Goal: Navigation & Orientation: Find specific page/section

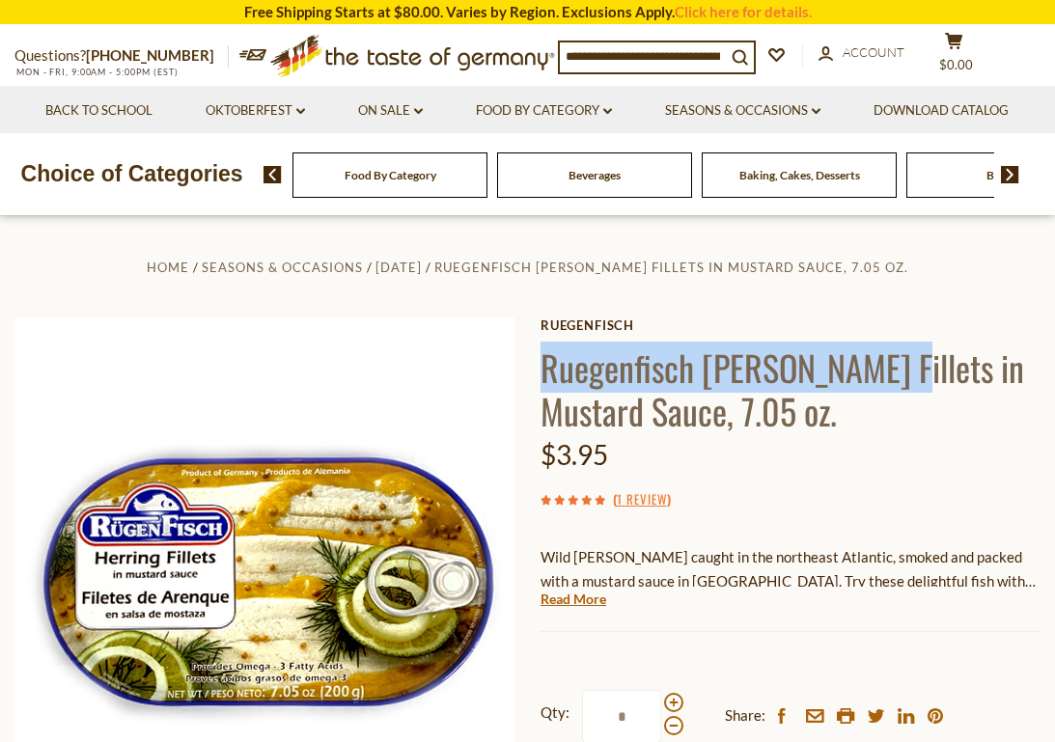
drag, startPoint x: 542, startPoint y: 370, endPoint x: 881, endPoint y: 377, distance: 338.9
click at [881, 377] on h1 "Ruegenfisch [PERSON_NAME] Fillets in Mustard Sauce, 7.05 oz." at bounding box center [791, 389] width 500 height 87
copy h1 "Ruegenfisch Herring Fillets"
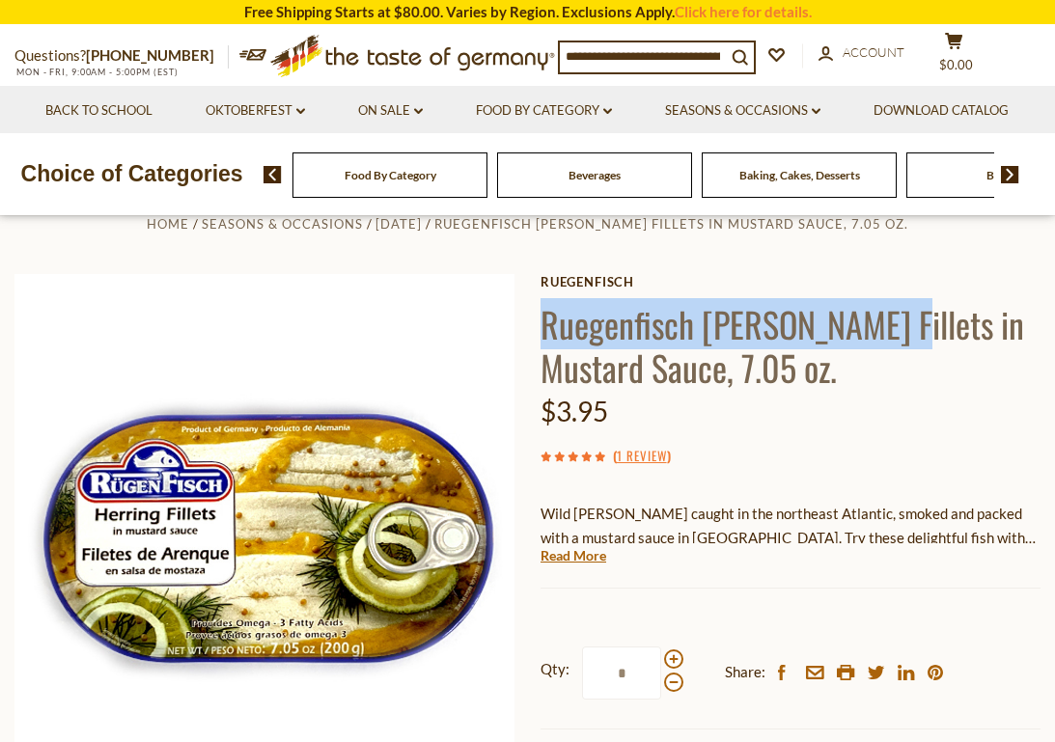
scroll to position [101, 0]
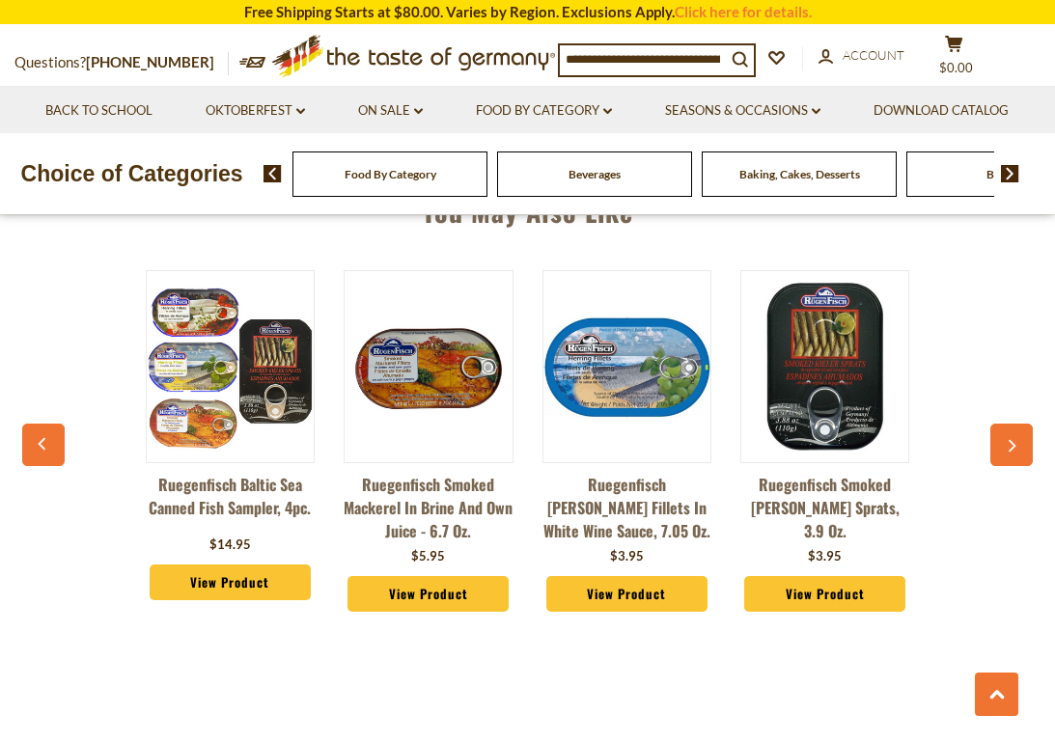
scroll to position [1362, 0]
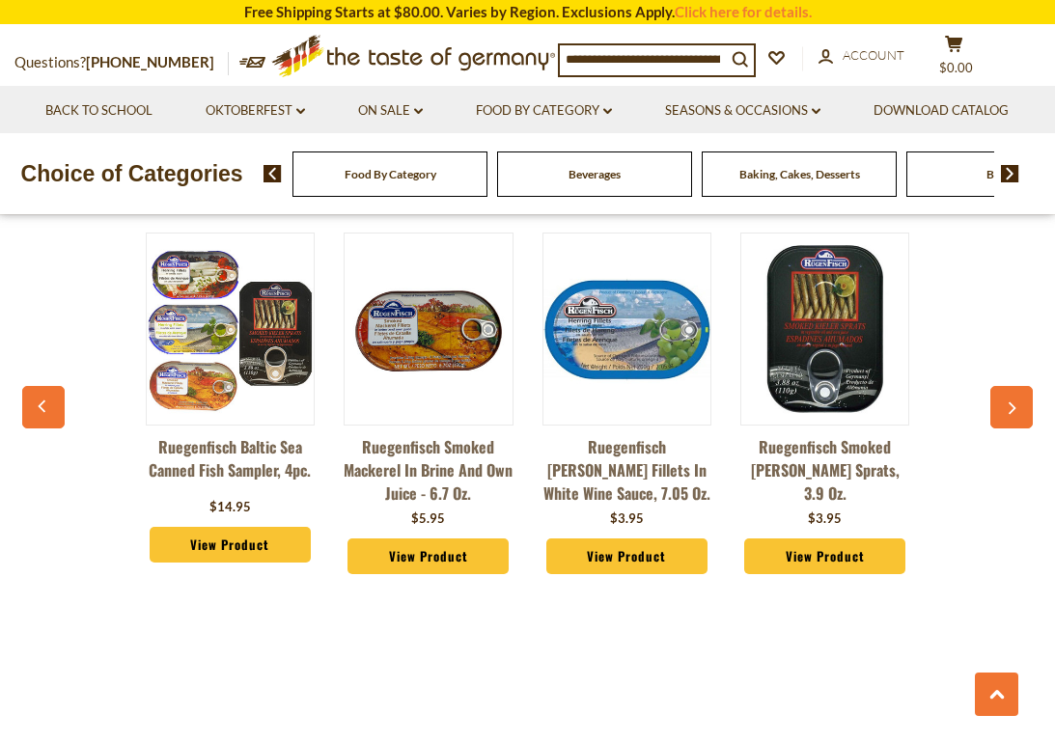
click at [597, 336] on img at bounding box center [626, 328] width 167 height 167
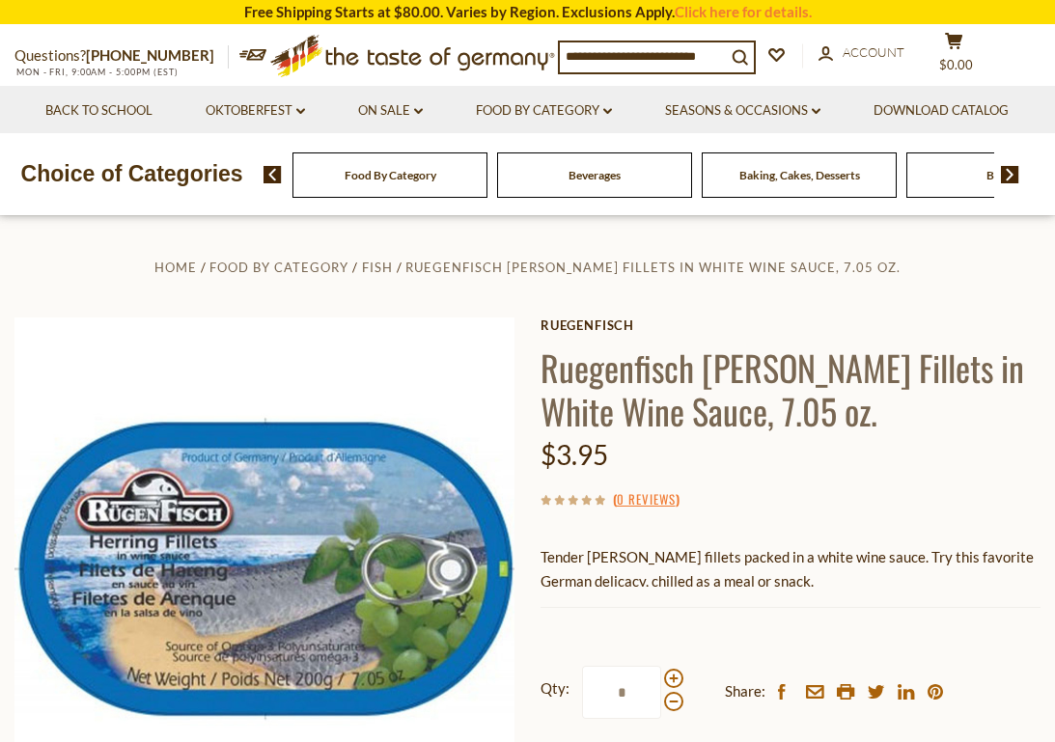
click at [1012, 165] on div "Food By Category Beverages Baking, Cakes, Desserts Breads Candy Cereal Cookies …" at bounding box center [660, 175] width 792 height 46
click at [1008, 169] on img at bounding box center [1010, 174] width 18 height 17
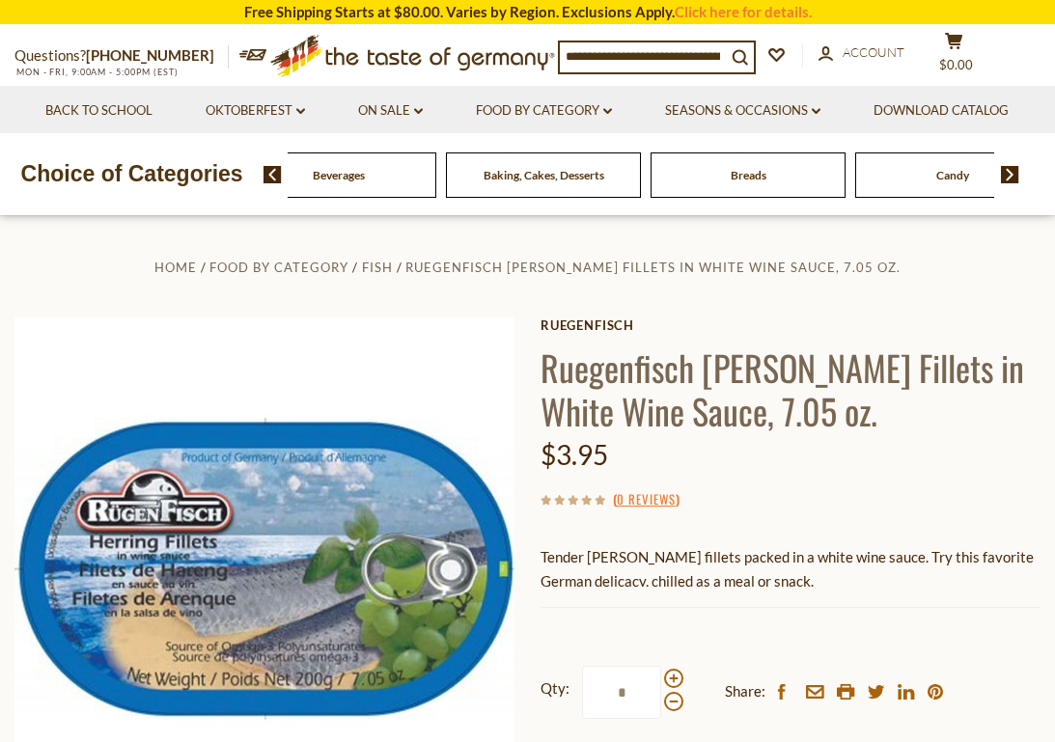
click at [1008, 169] on img at bounding box center [1010, 174] width 18 height 17
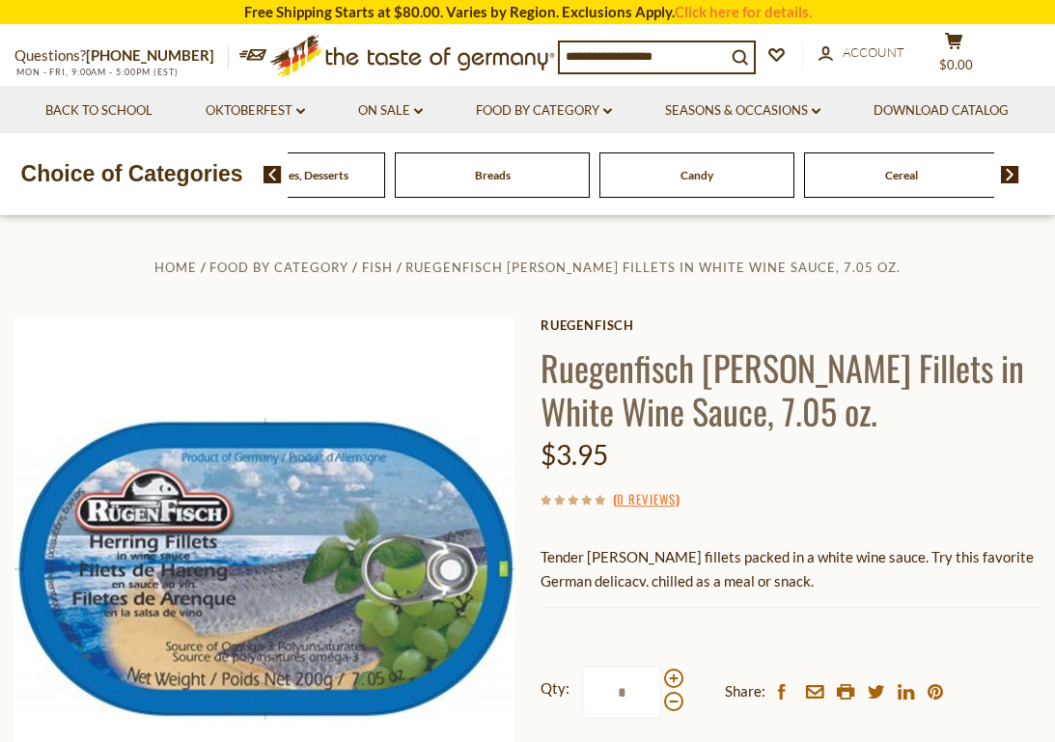
click at [529, 103] on link "Food By Category dropdown_arrow" at bounding box center [544, 110] width 136 height 21
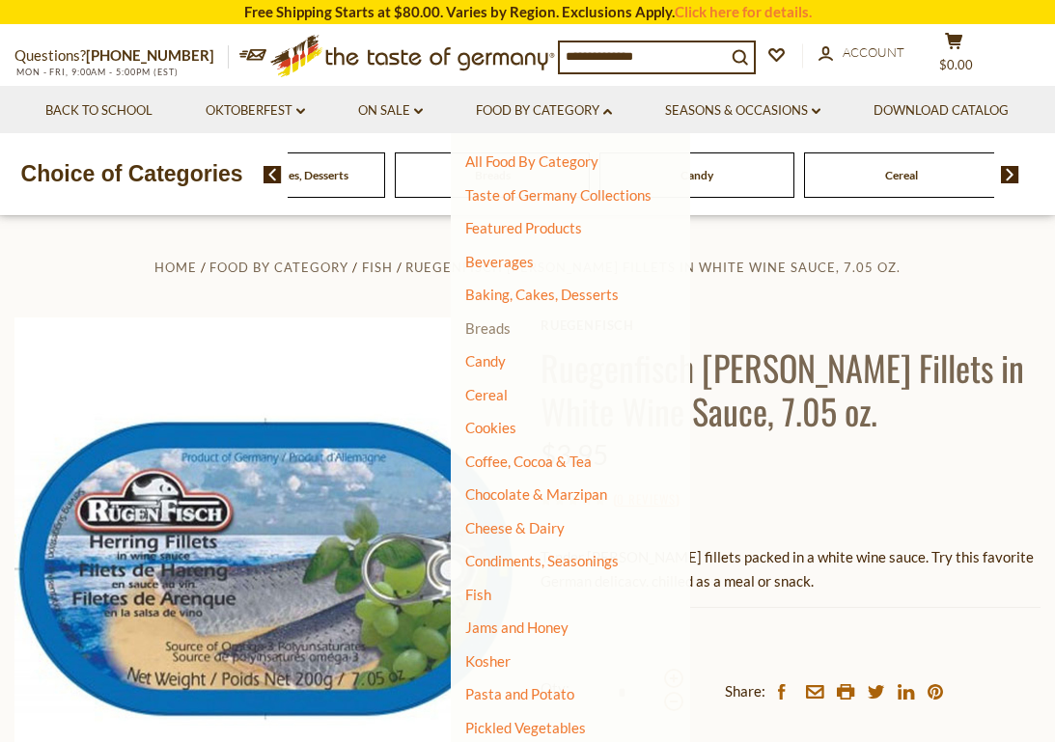
click at [501, 321] on link "Breads" at bounding box center [487, 328] width 45 height 17
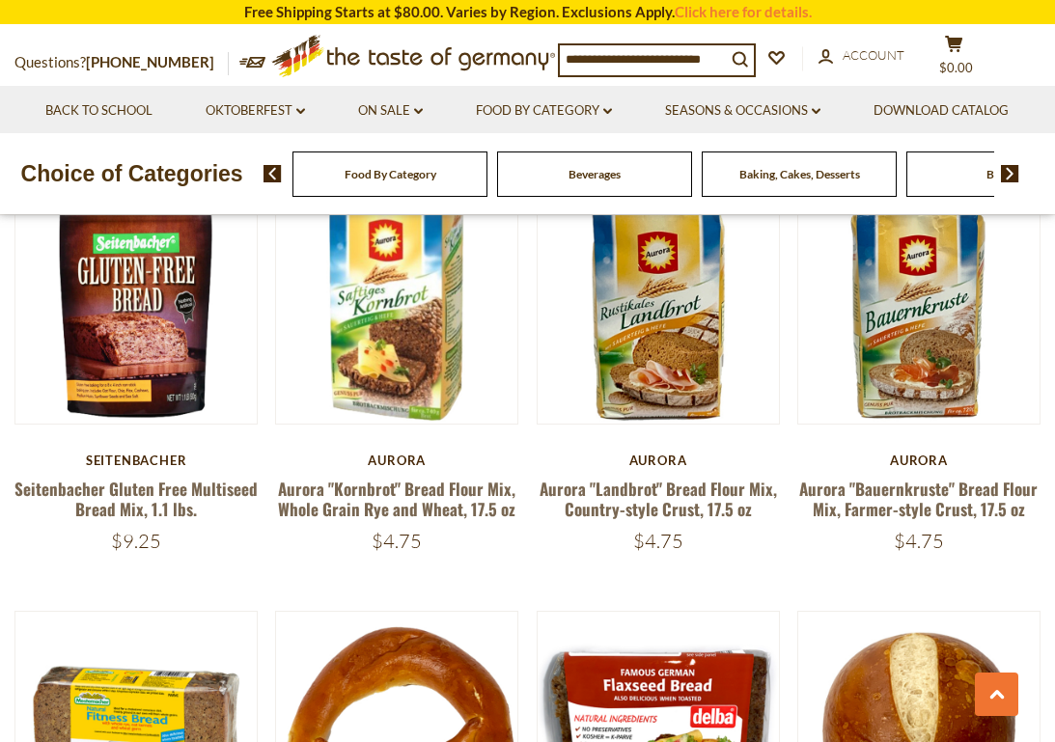
scroll to position [1836, 0]
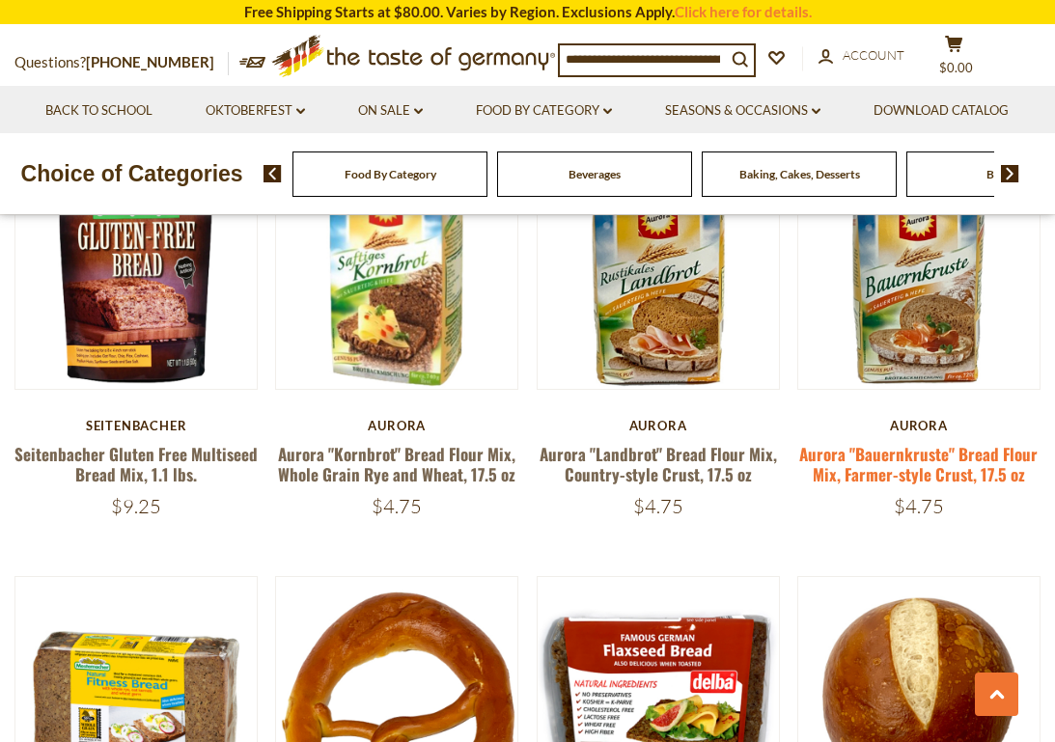
click at [880, 466] on link "Aurora "Bauernkruste" Bread Flour Mix, Farmer-style Crust, 17.5 oz" at bounding box center [918, 464] width 238 height 44
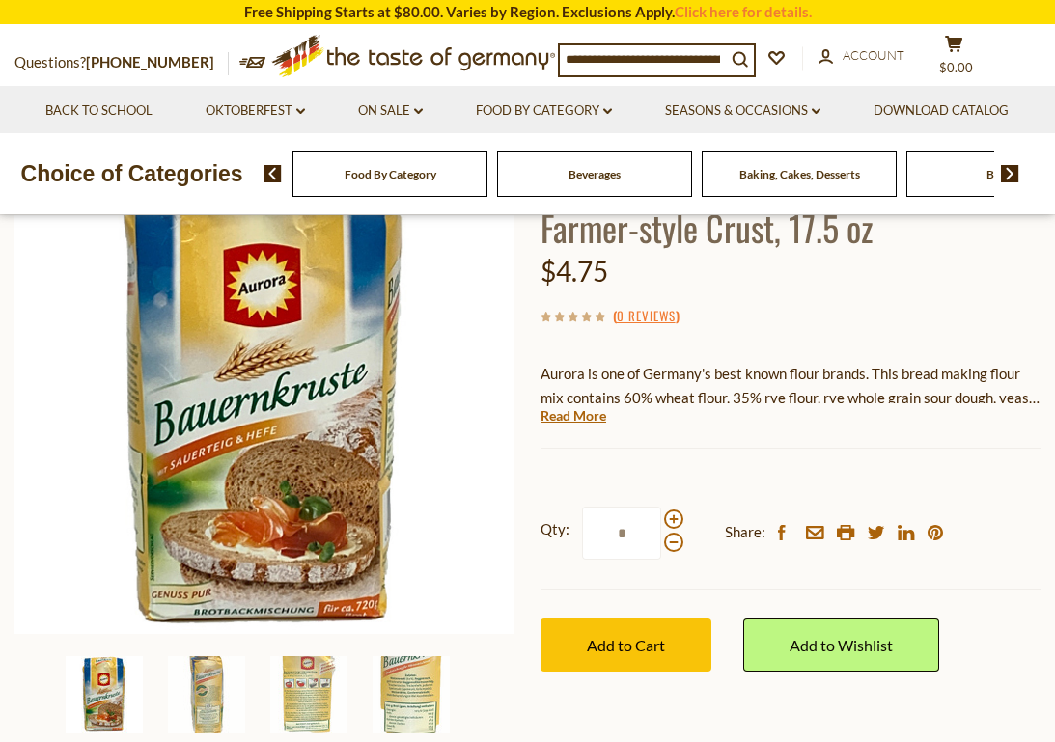
scroll to position [236, 0]
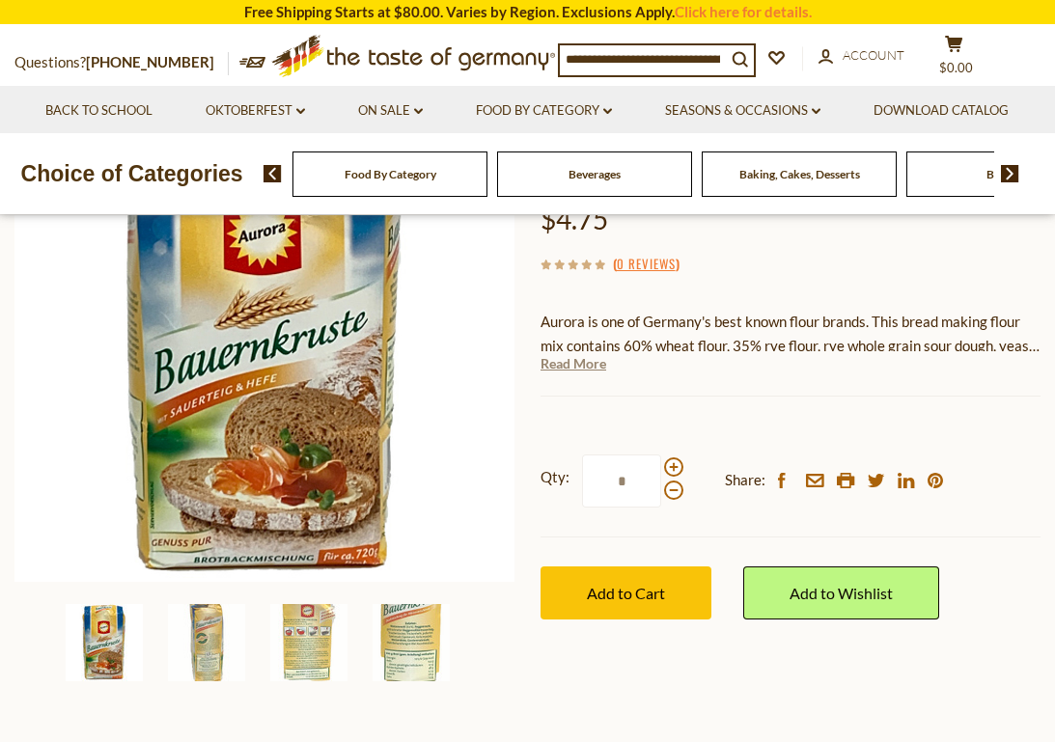
click at [569, 369] on link "Read More" at bounding box center [574, 363] width 66 height 19
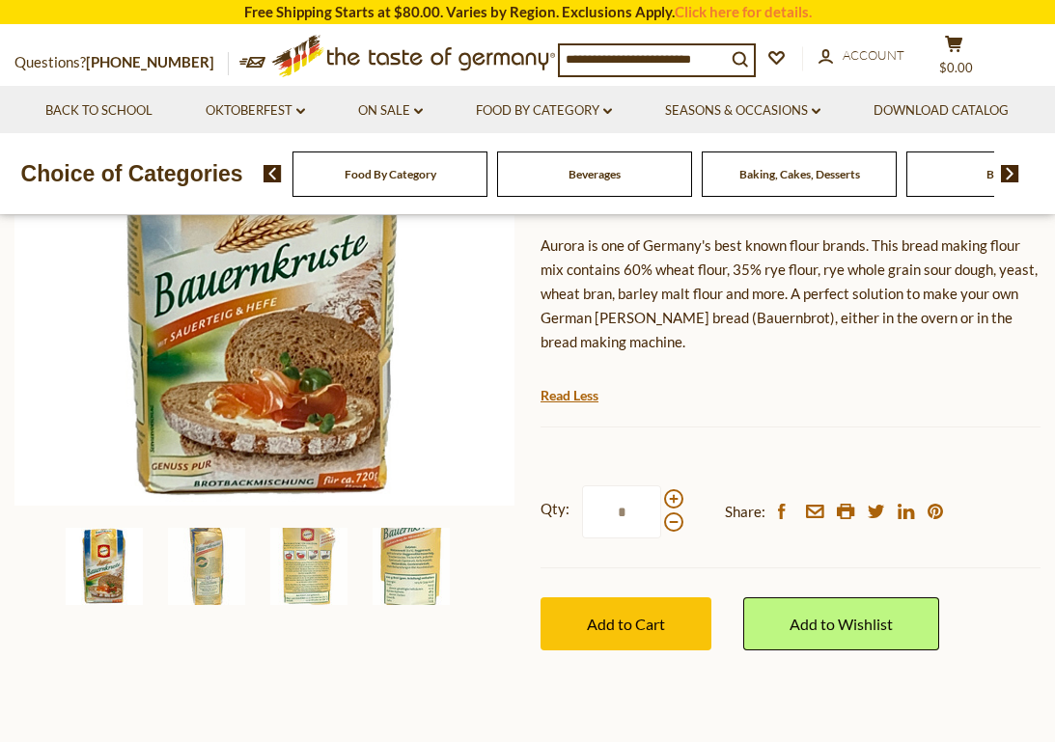
scroll to position [384, 0]
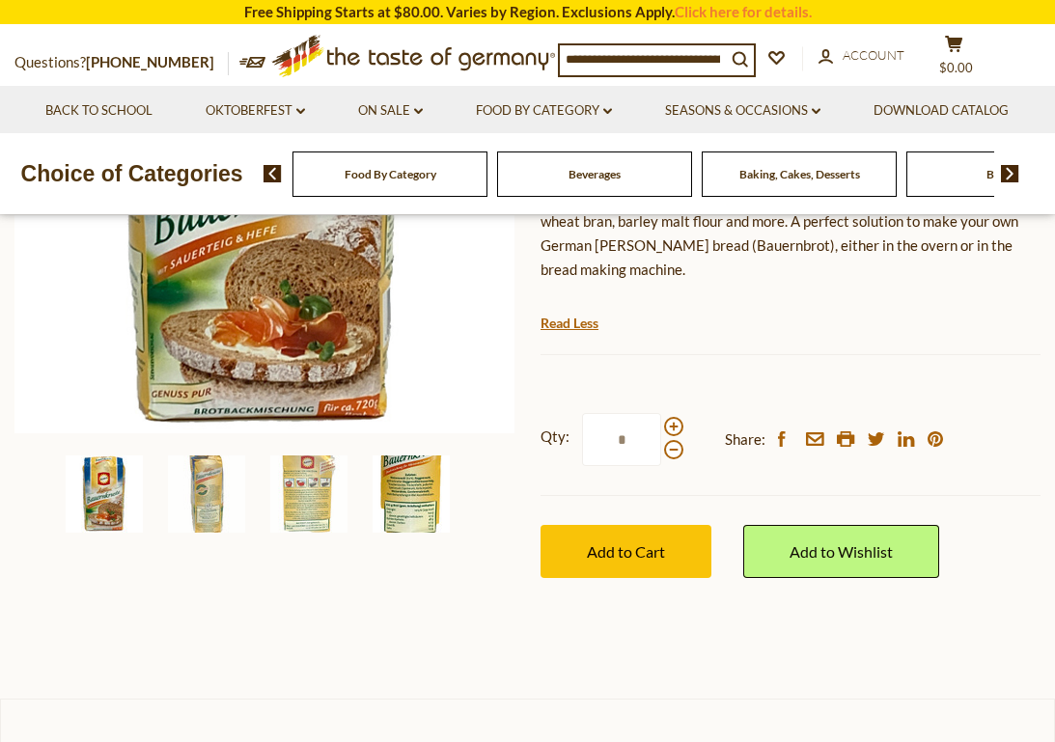
click at [415, 499] on img at bounding box center [411, 494] width 77 height 77
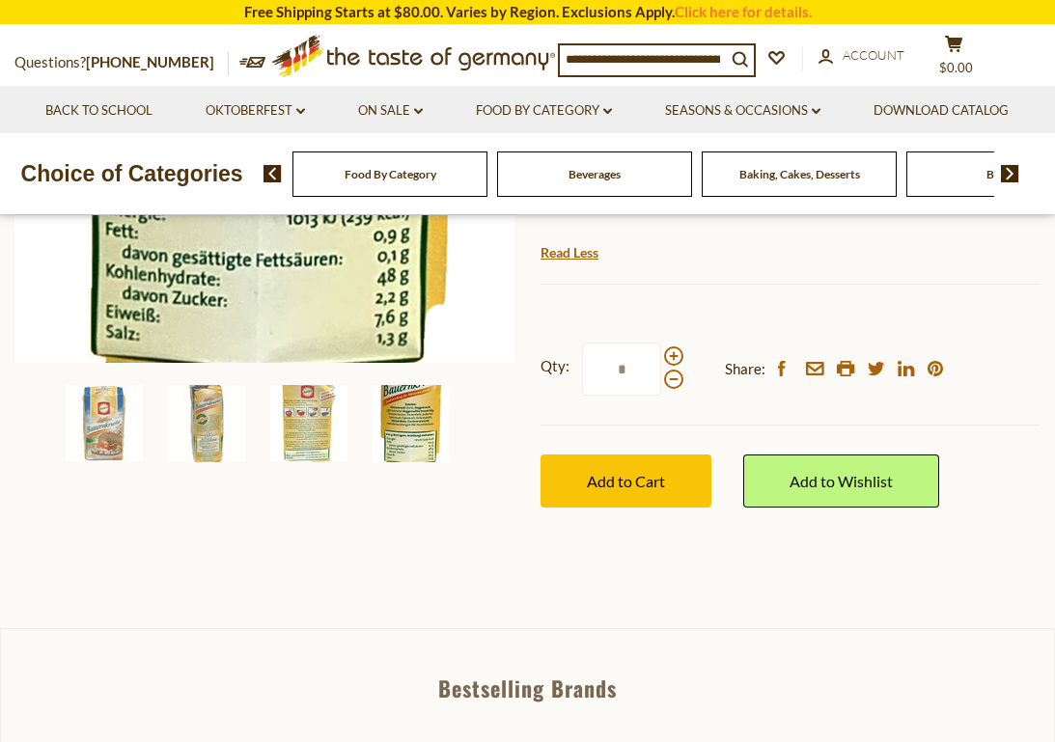
scroll to position [601, 0]
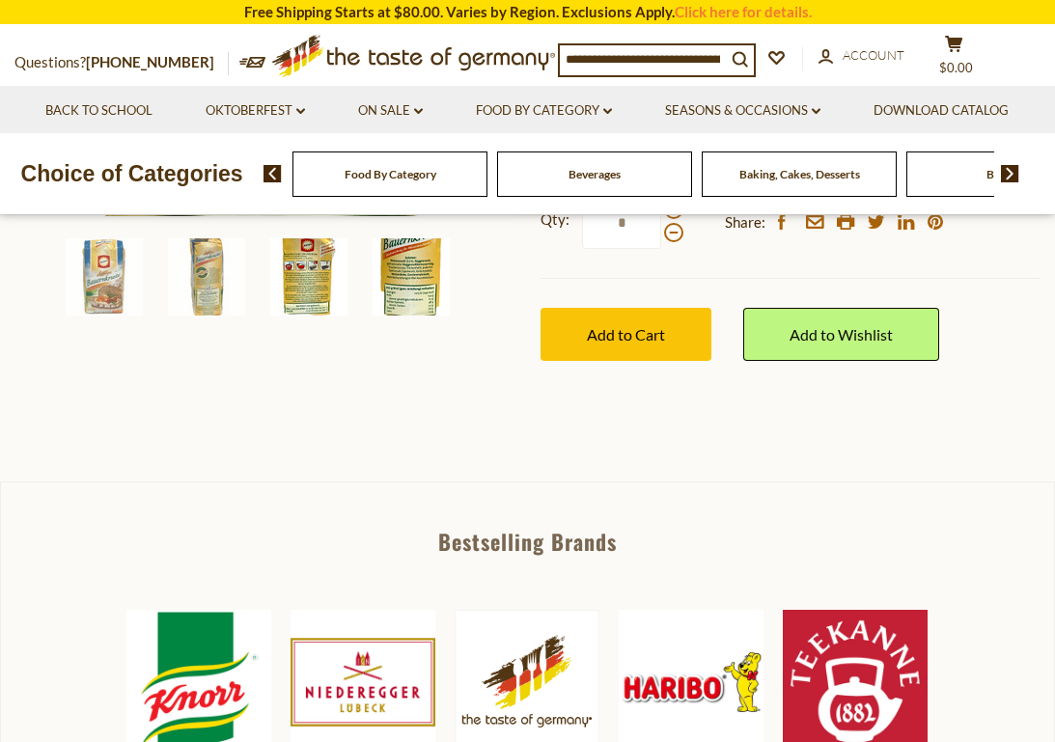
click at [320, 292] on img at bounding box center [308, 276] width 77 height 77
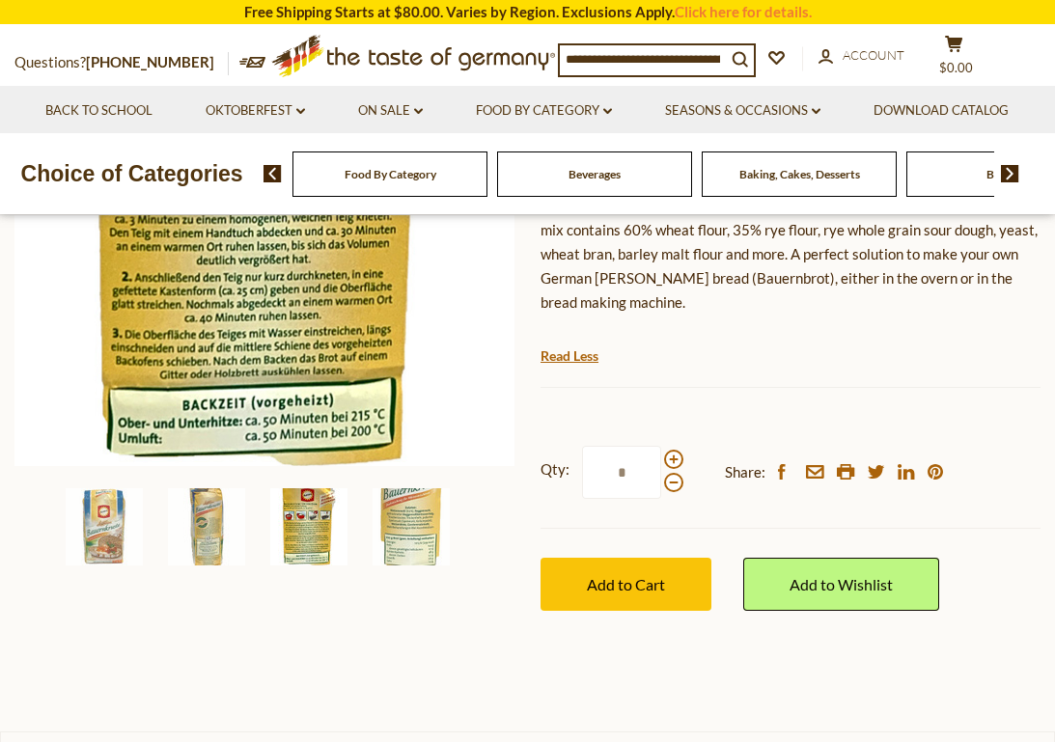
scroll to position [358, 0]
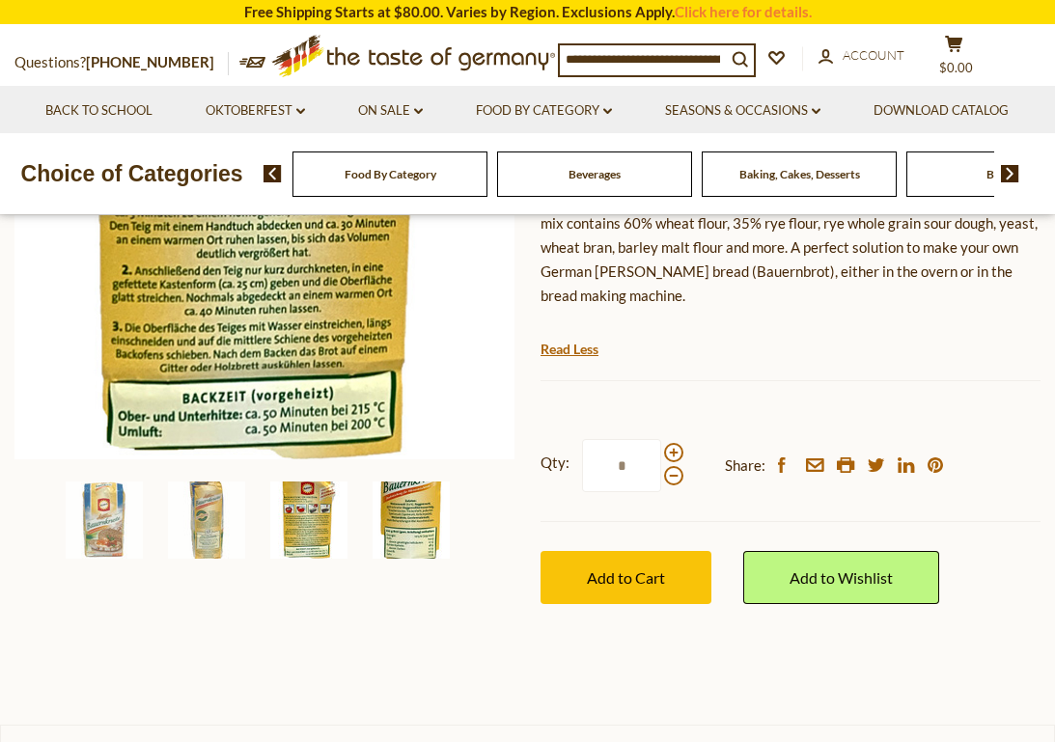
click at [415, 534] on img at bounding box center [411, 520] width 77 height 77
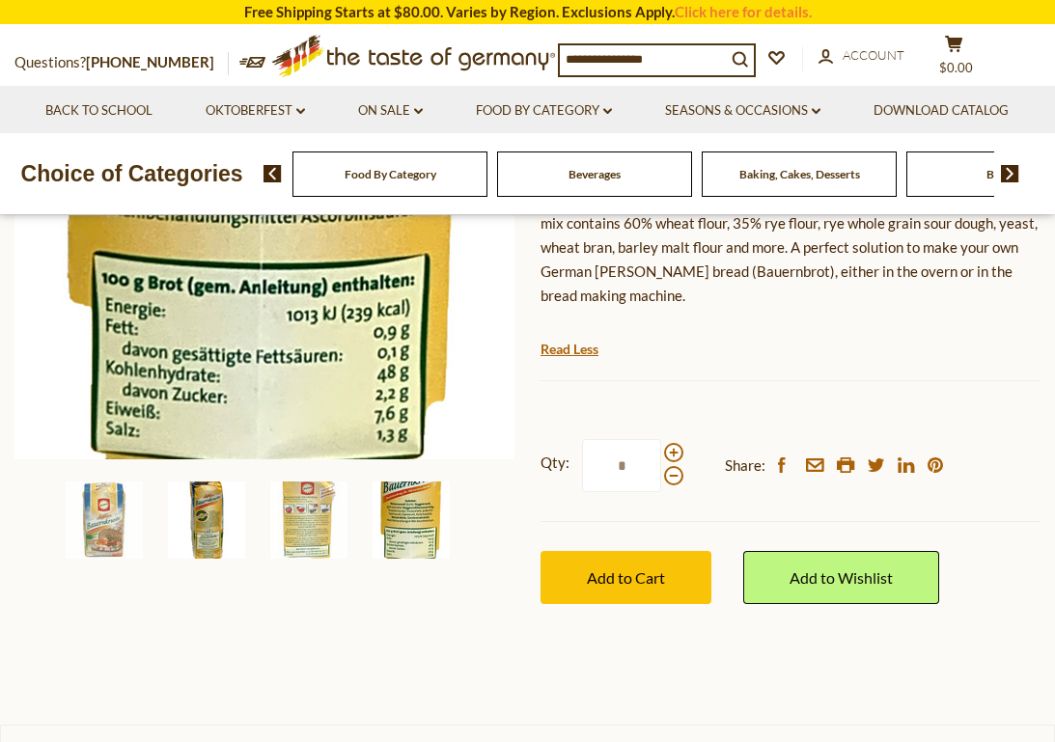
click at [216, 525] on img at bounding box center [206, 520] width 77 height 77
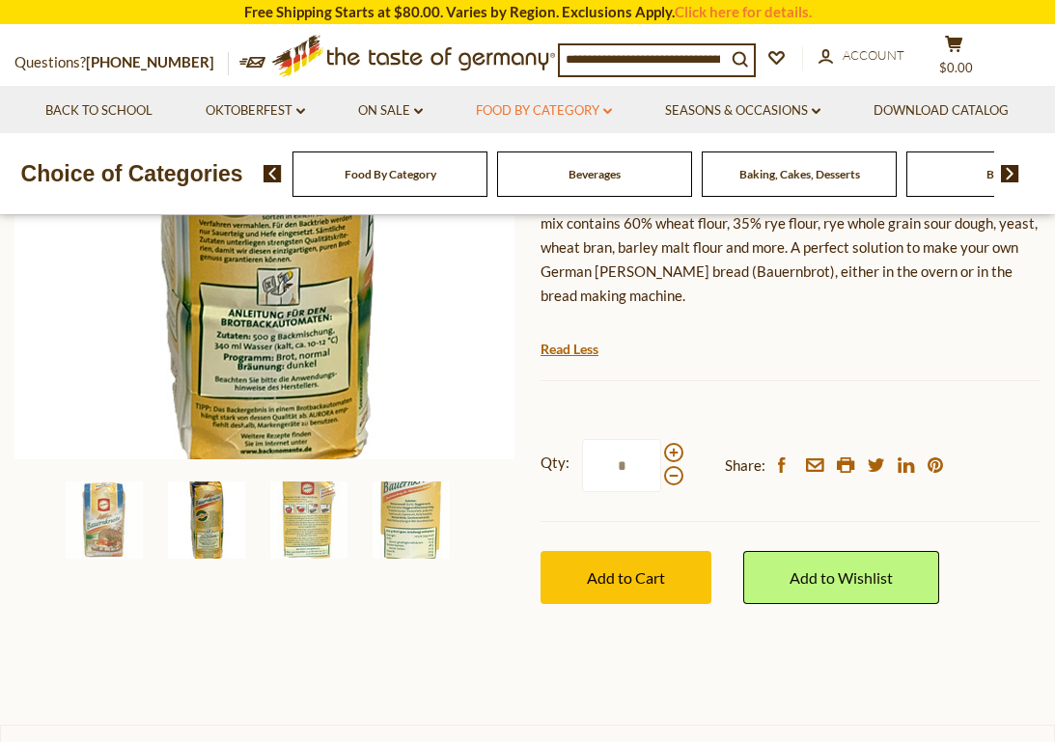
click at [555, 105] on link "Food By Category dropdown_arrow" at bounding box center [544, 110] width 136 height 21
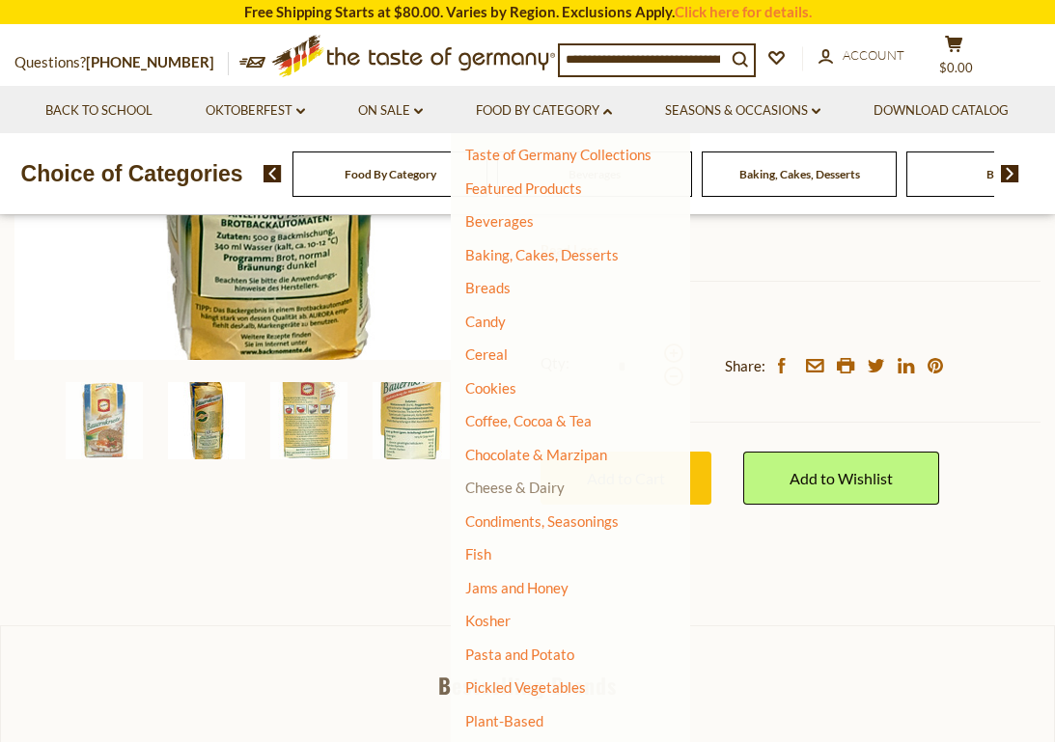
scroll to position [42, 0]
click at [504, 486] on link "Cheese & Dairy" at bounding box center [514, 485] width 99 height 17
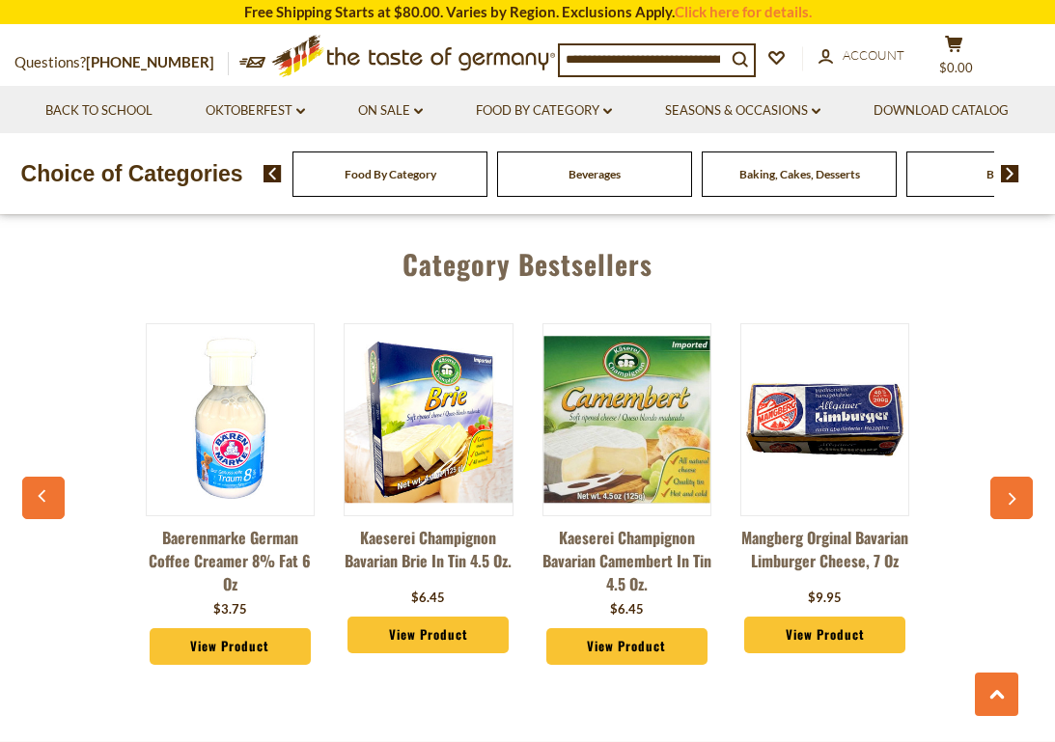
scroll to position [2829, 0]
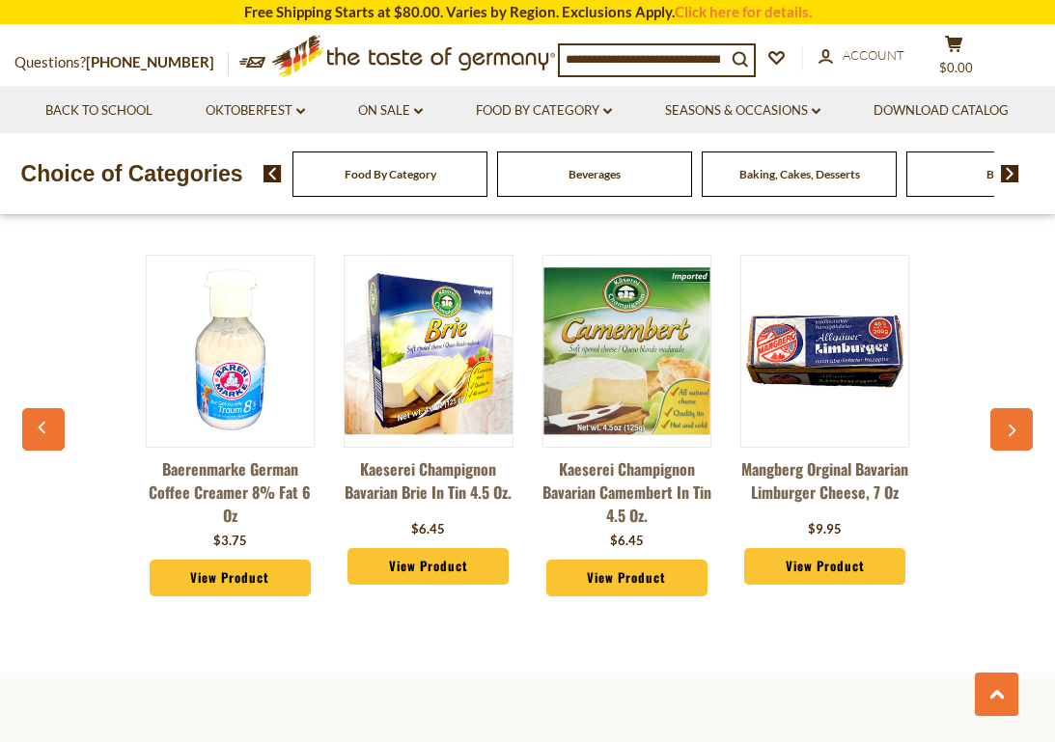
click at [1009, 428] on icon "button" at bounding box center [1012, 431] width 13 height 14
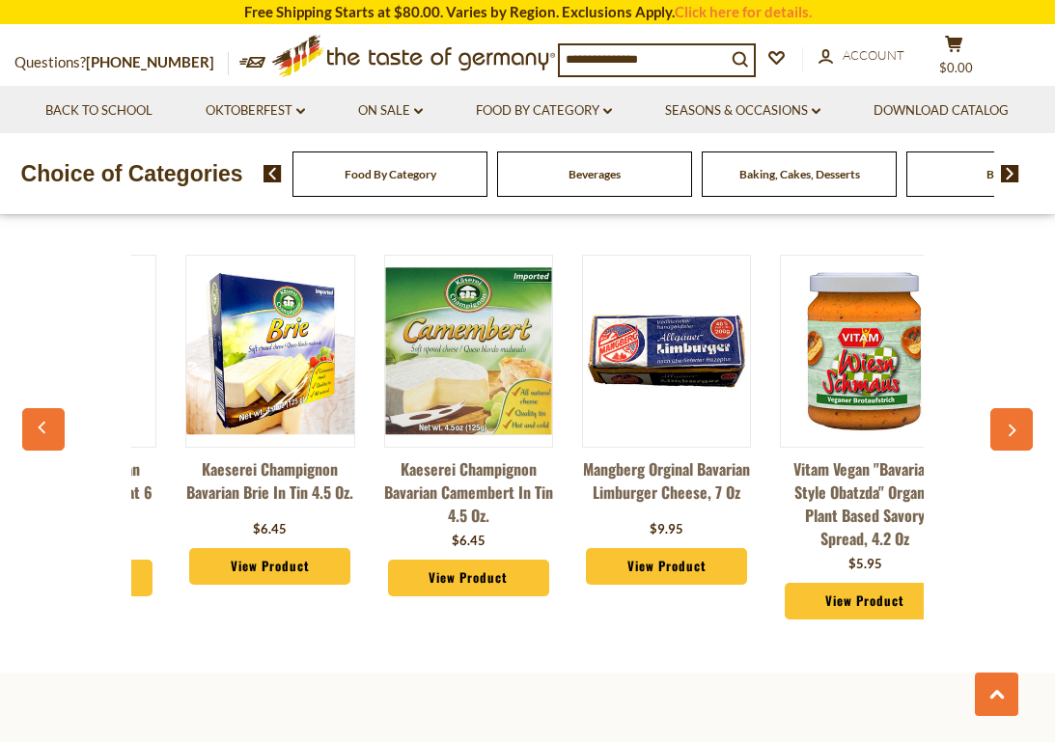
scroll to position [0, 198]
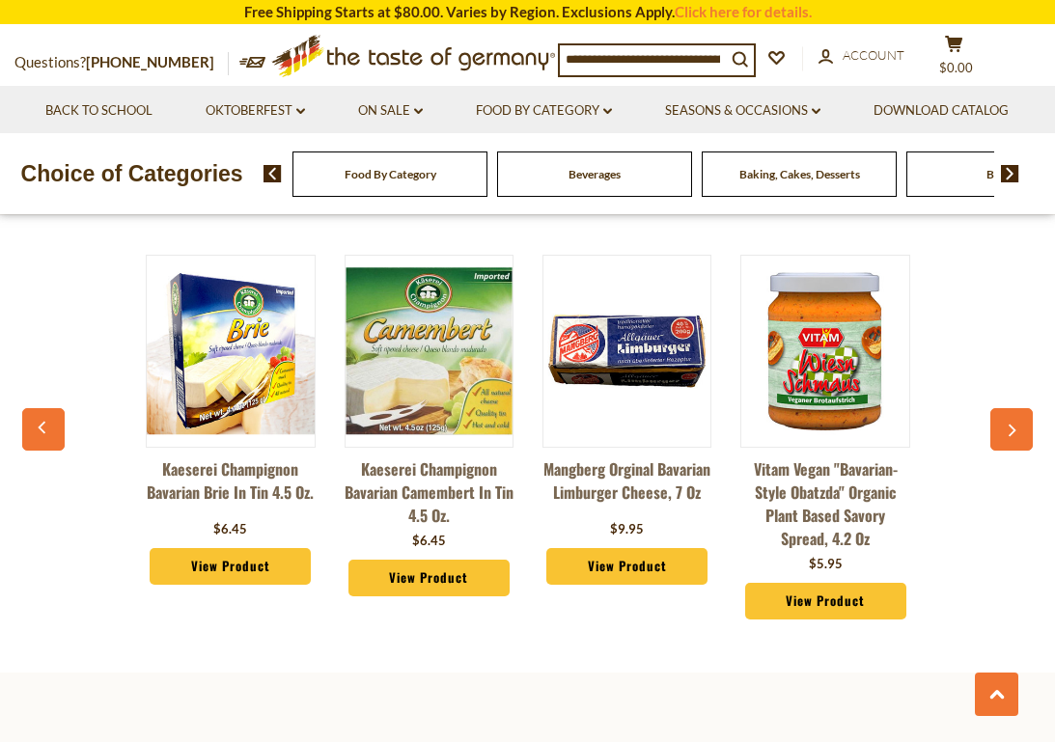
click at [1009, 428] on icon "button" at bounding box center [1012, 431] width 13 height 14
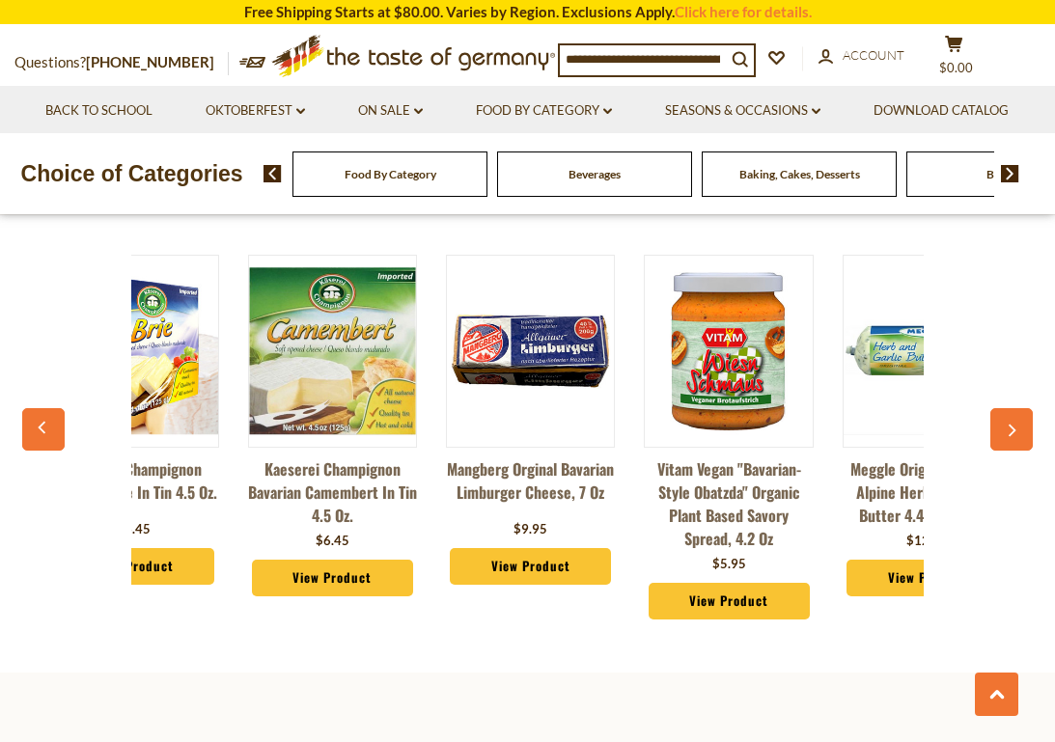
scroll to position [0, 396]
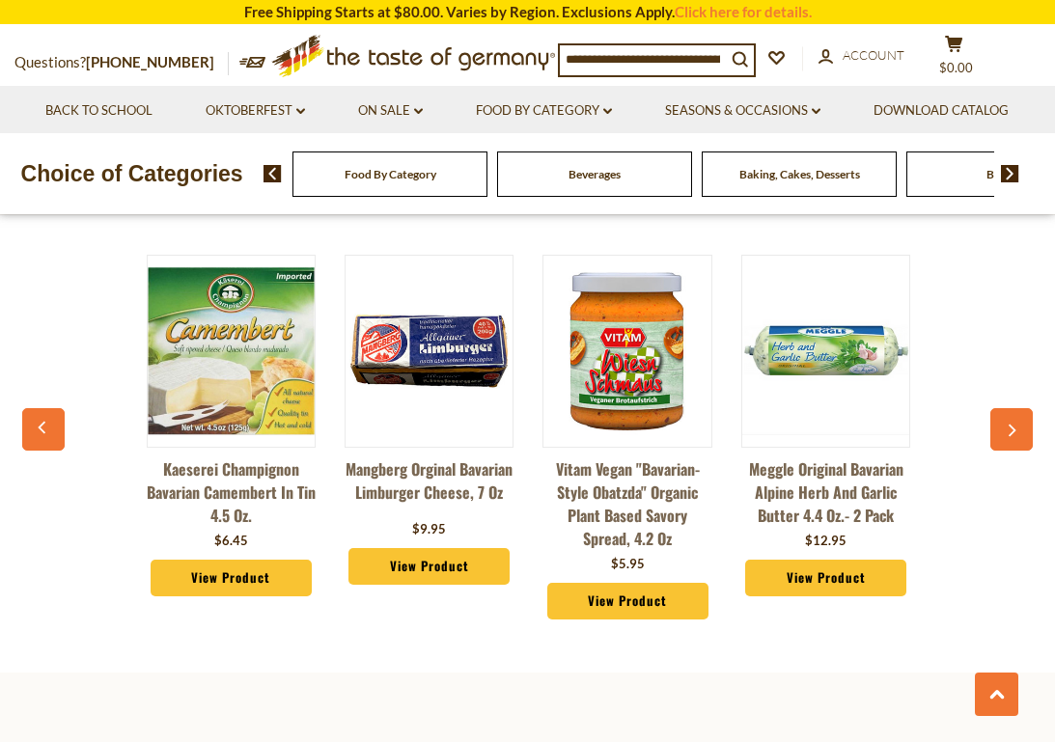
click at [1009, 428] on icon "button" at bounding box center [1012, 431] width 13 height 14
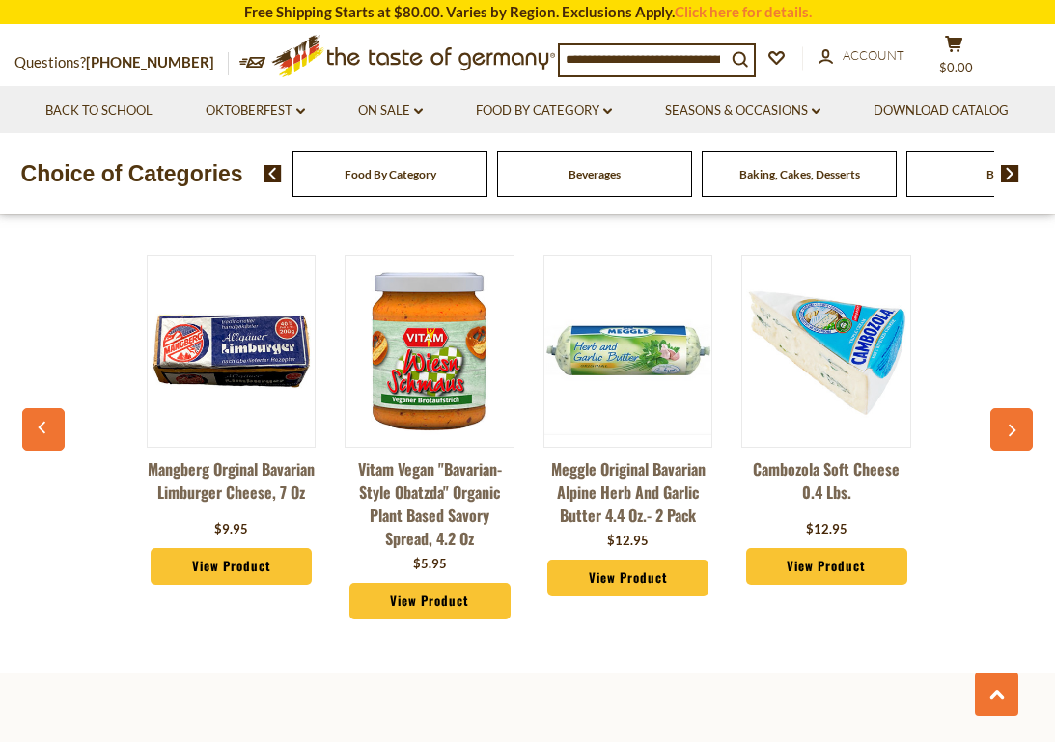
click at [1009, 428] on icon "button" at bounding box center [1012, 431] width 13 height 14
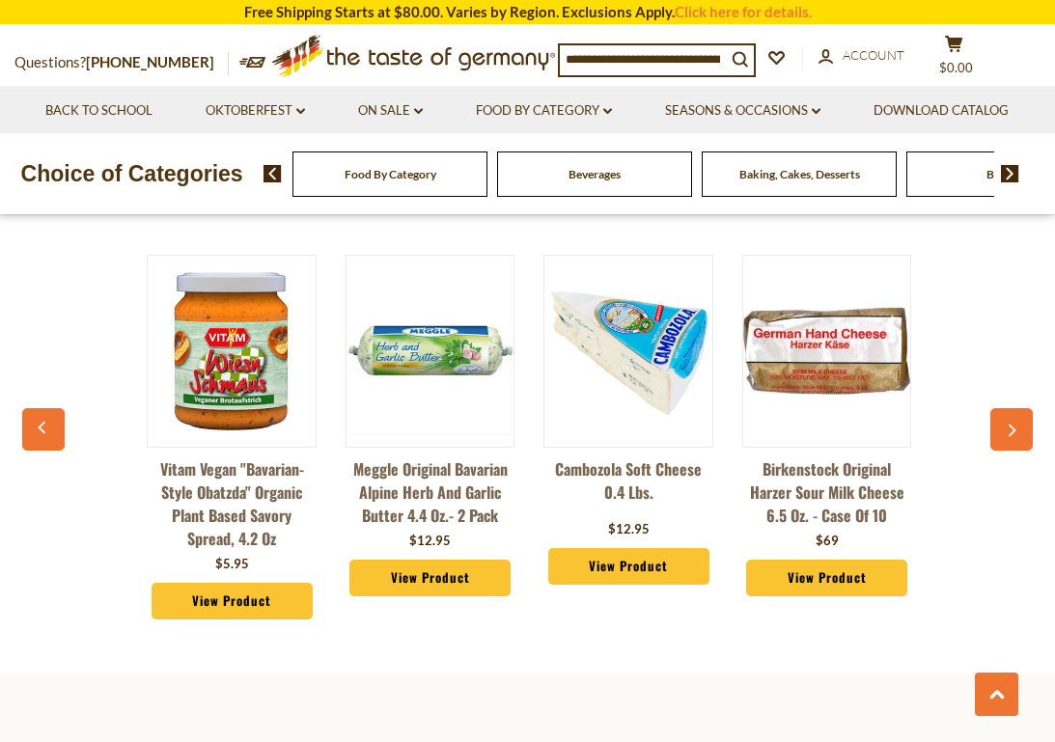
click at [1009, 428] on icon "button" at bounding box center [1012, 431] width 13 height 14
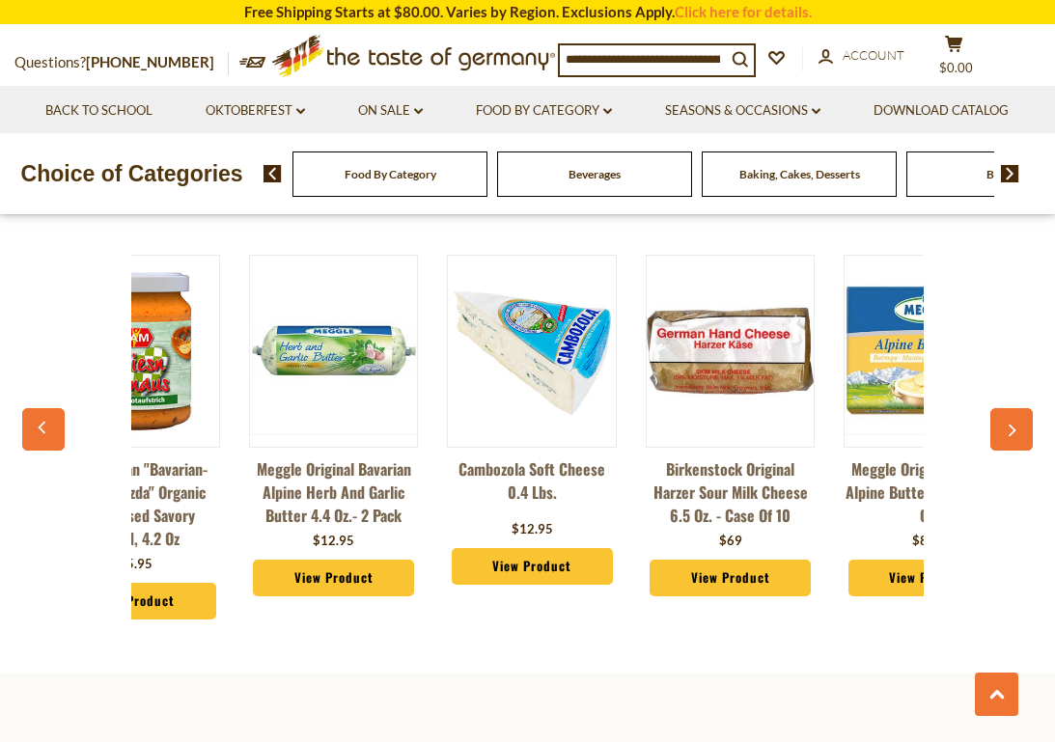
scroll to position [0, 989]
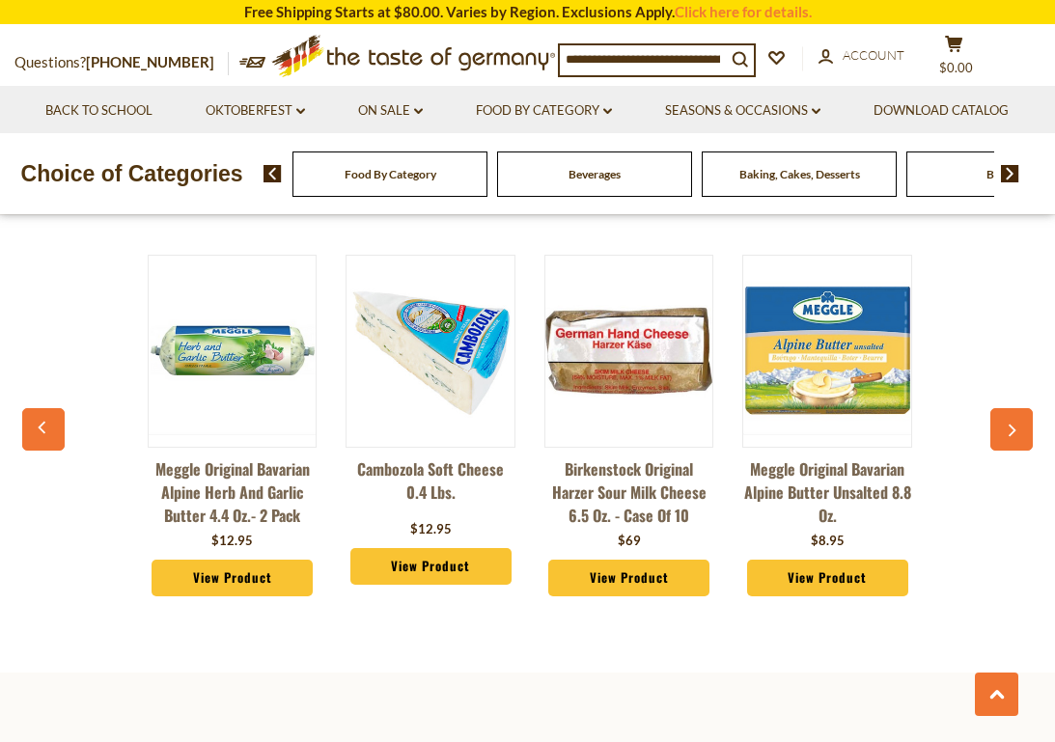
click at [1009, 428] on icon "button" at bounding box center [1012, 431] width 13 height 14
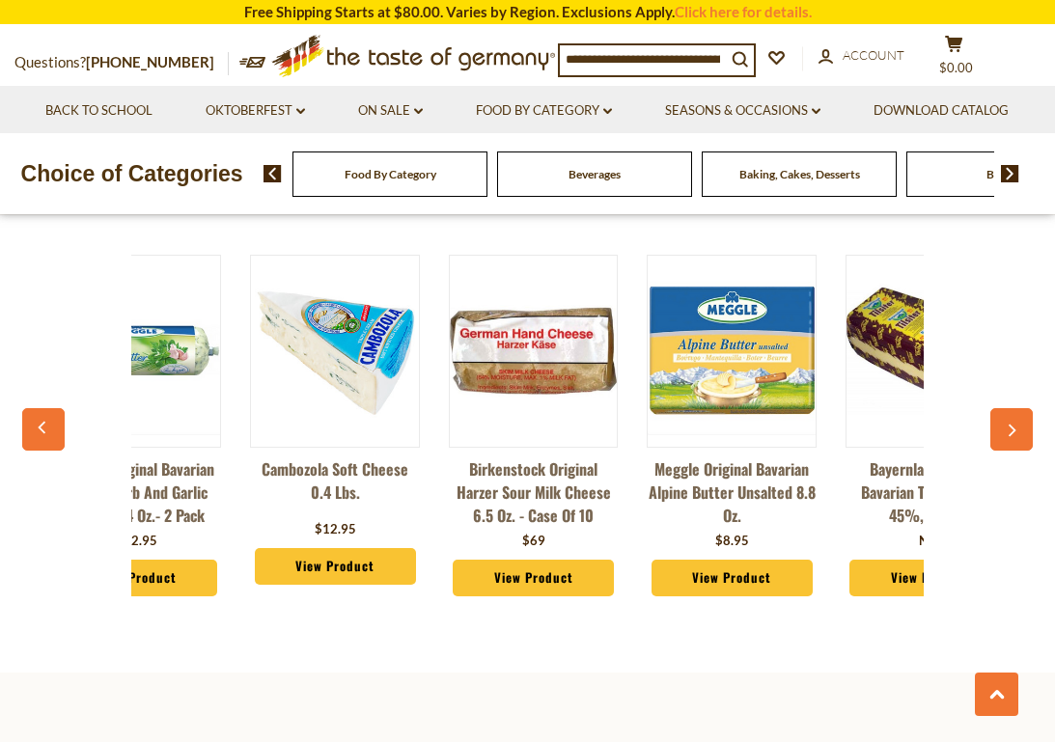
scroll to position [0, 1187]
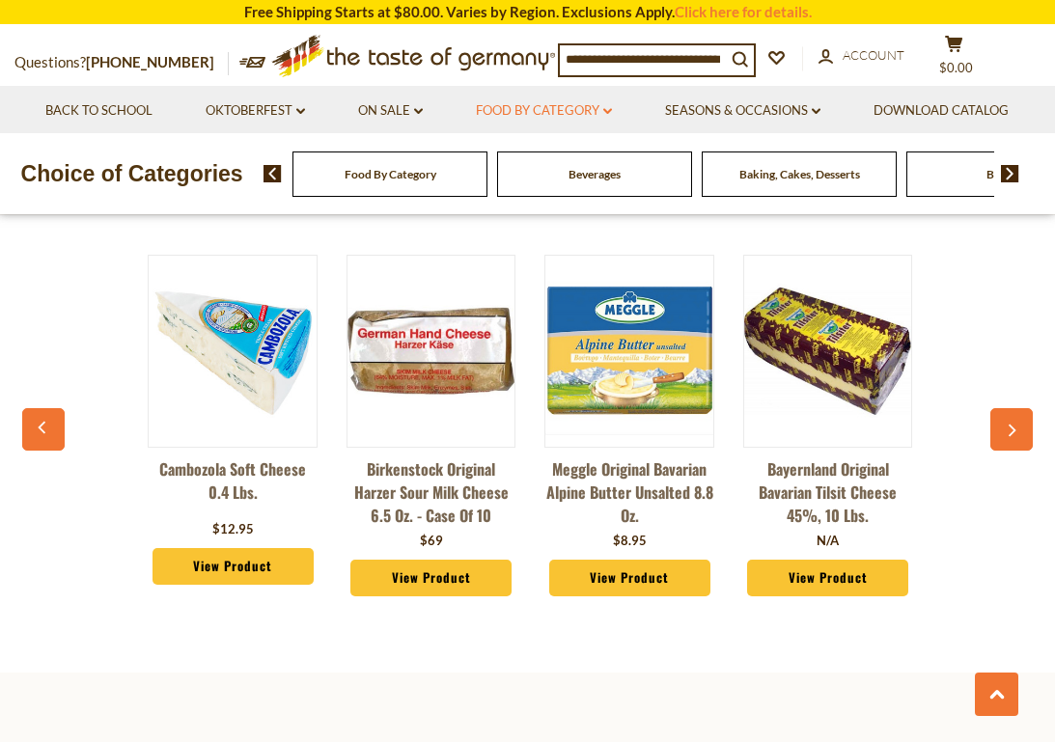
click at [560, 108] on link "Food By Category dropdown_arrow" at bounding box center [544, 110] width 136 height 21
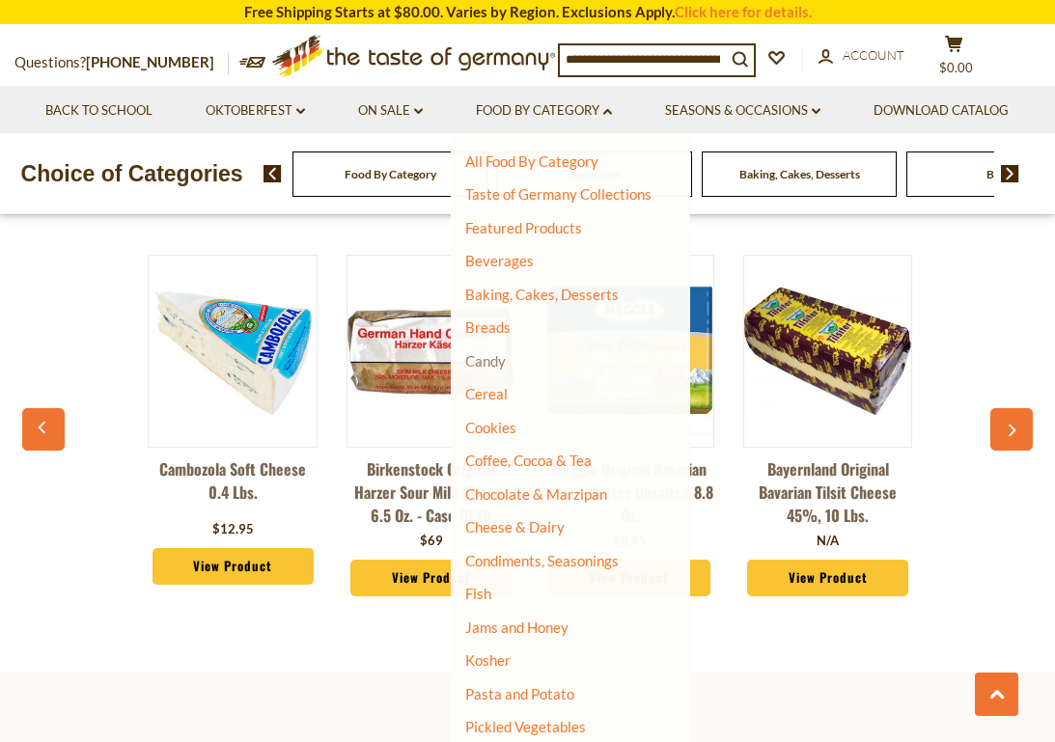
click at [490, 357] on link "Candy" at bounding box center [485, 360] width 41 height 17
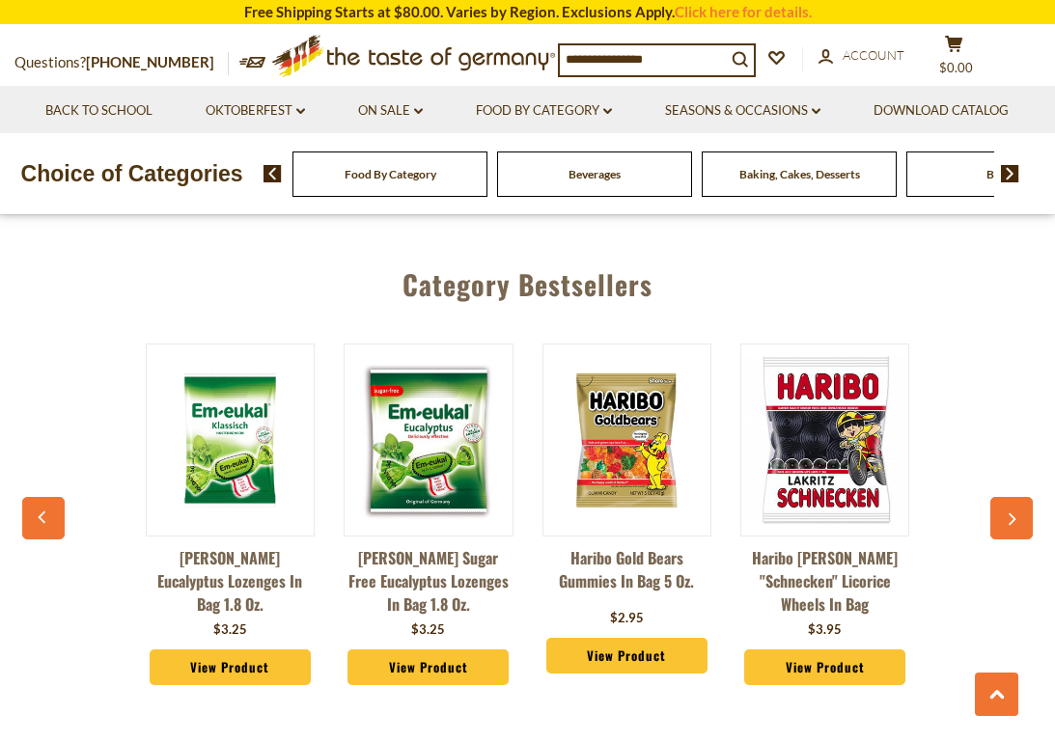
scroll to position [4786, 0]
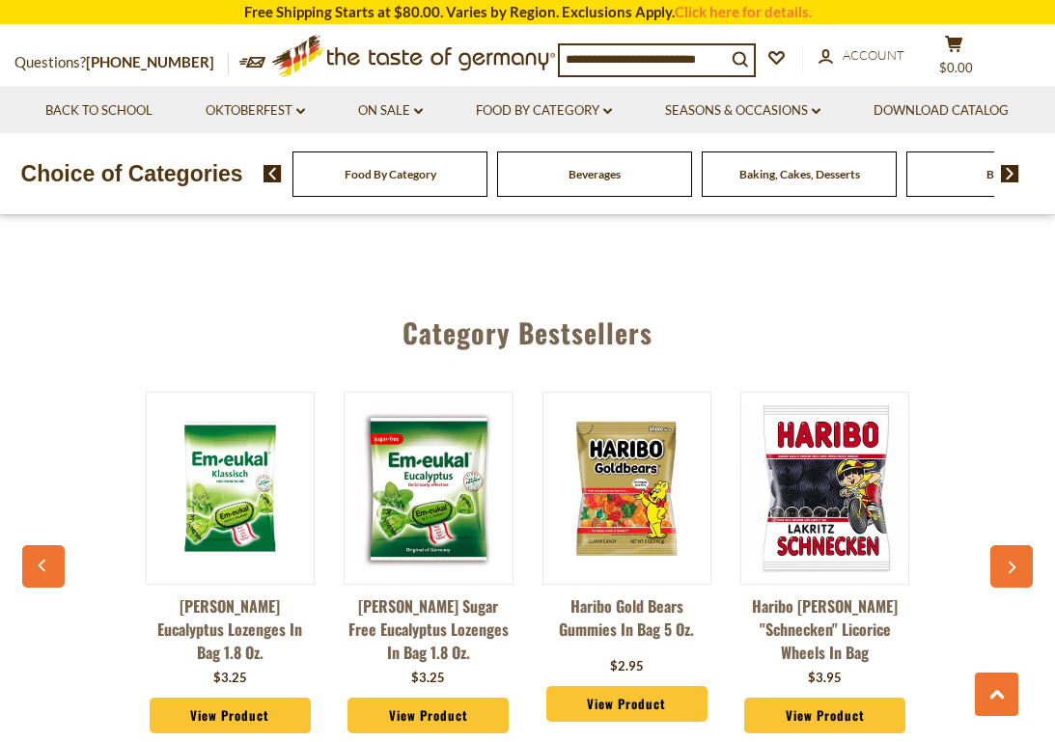
click at [1024, 545] on button "button" at bounding box center [1011, 566] width 42 height 42
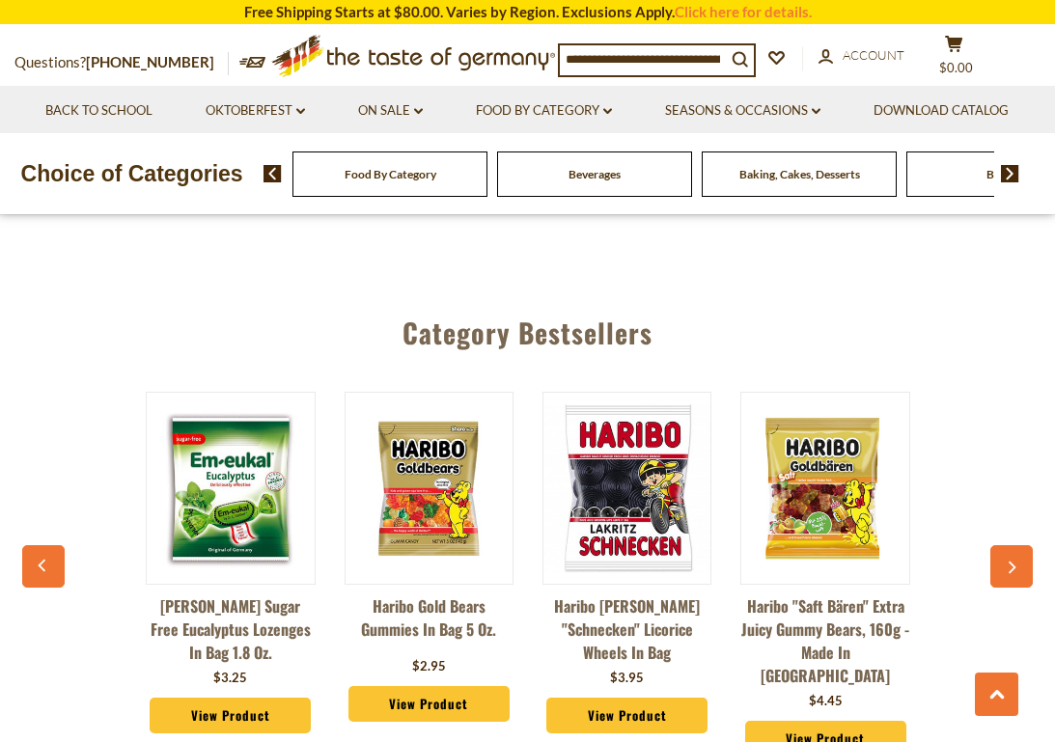
click at [1024, 545] on button "button" at bounding box center [1011, 566] width 42 height 42
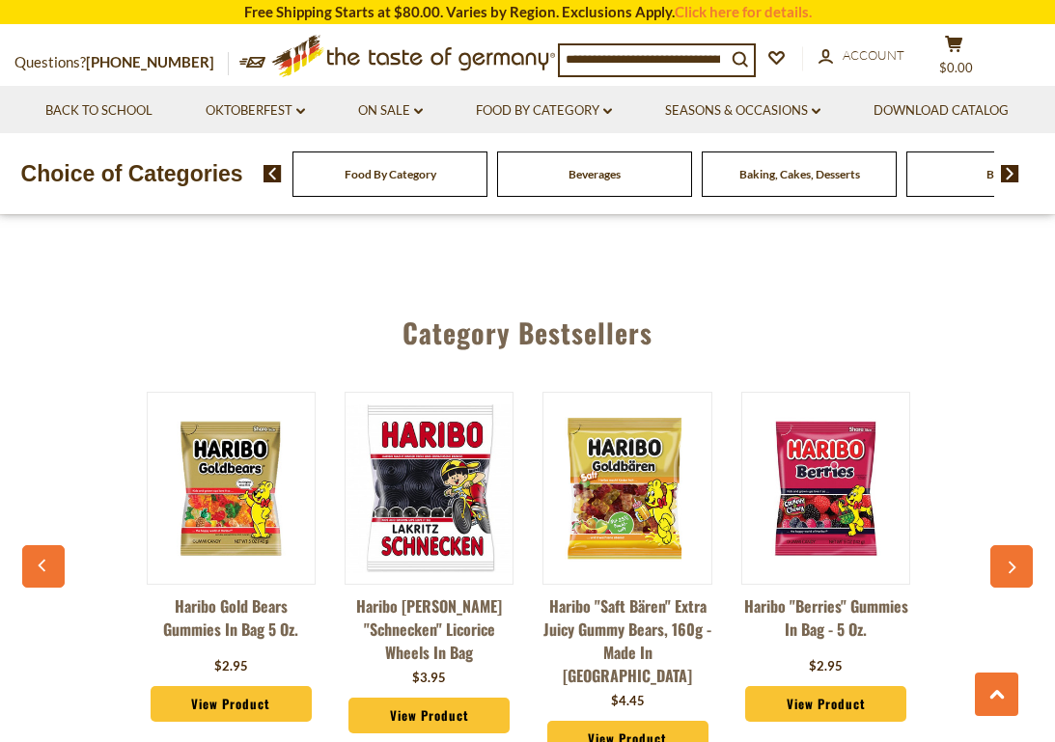
click at [1024, 545] on button "button" at bounding box center [1011, 566] width 42 height 42
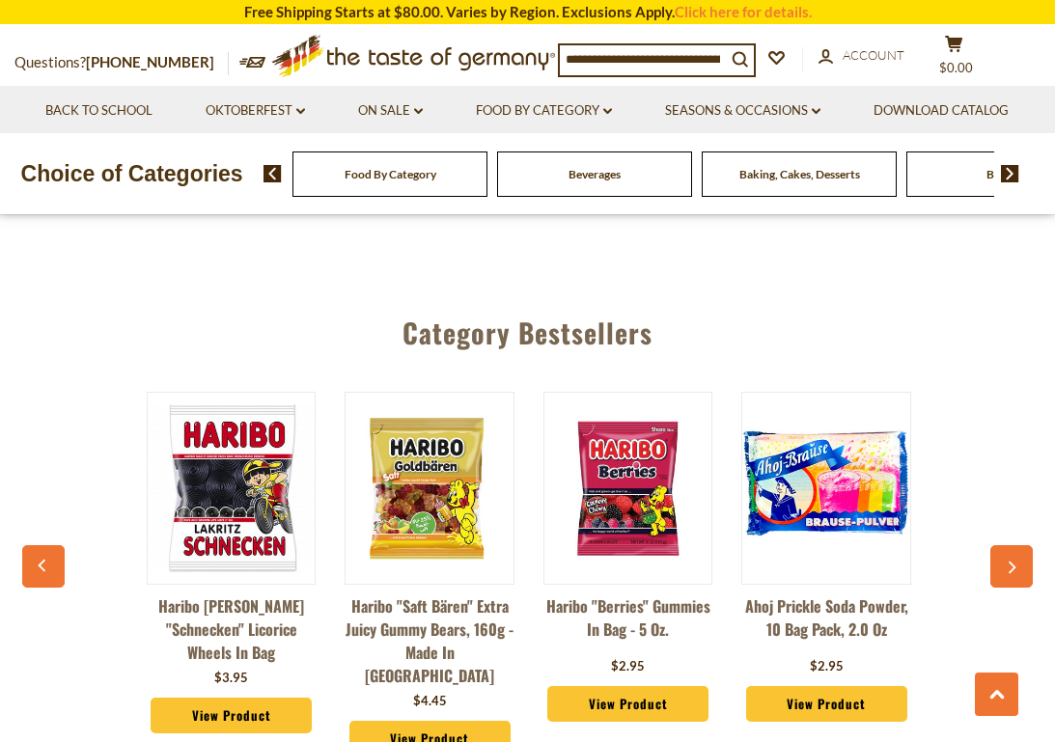
click at [1024, 545] on button "button" at bounding box center [1011, 566] width 42 height 42
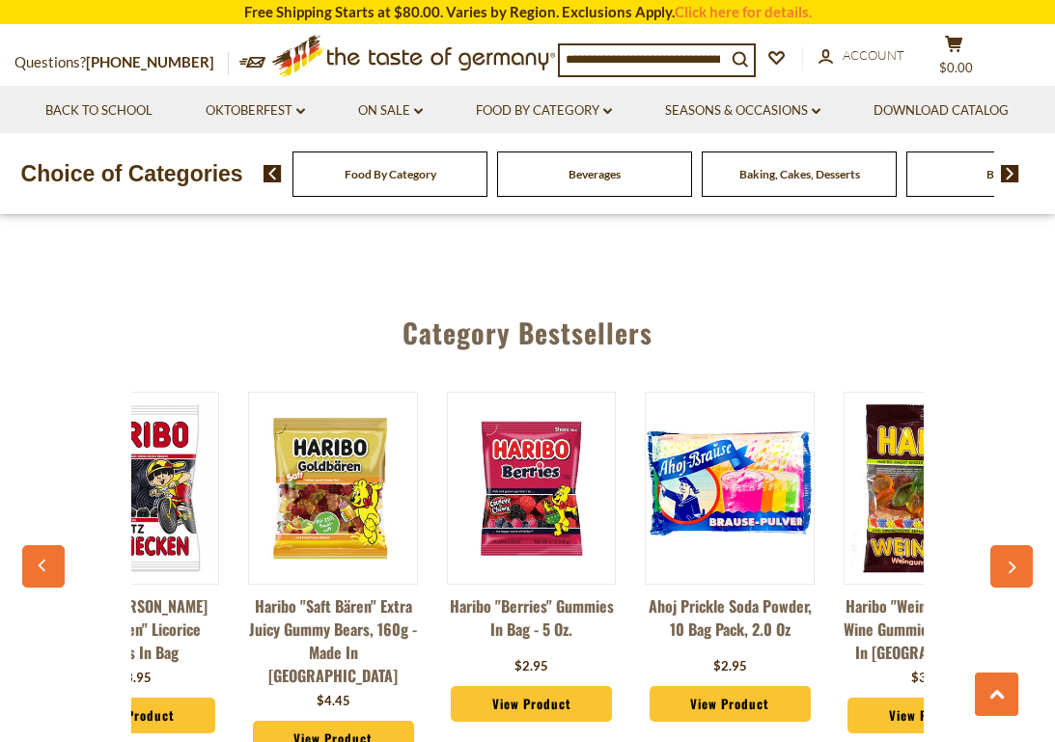
click at [1024, 545] on button "button" at bounding box center [1011, 566] width 42 height 42
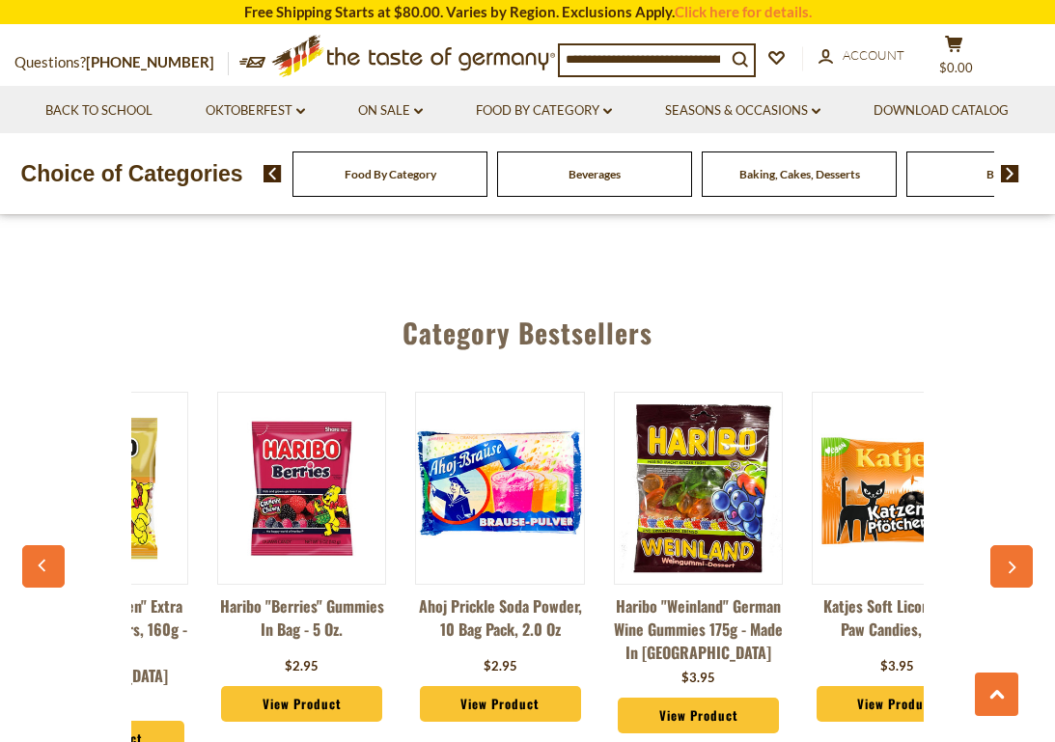
scroll to position [0, 925]
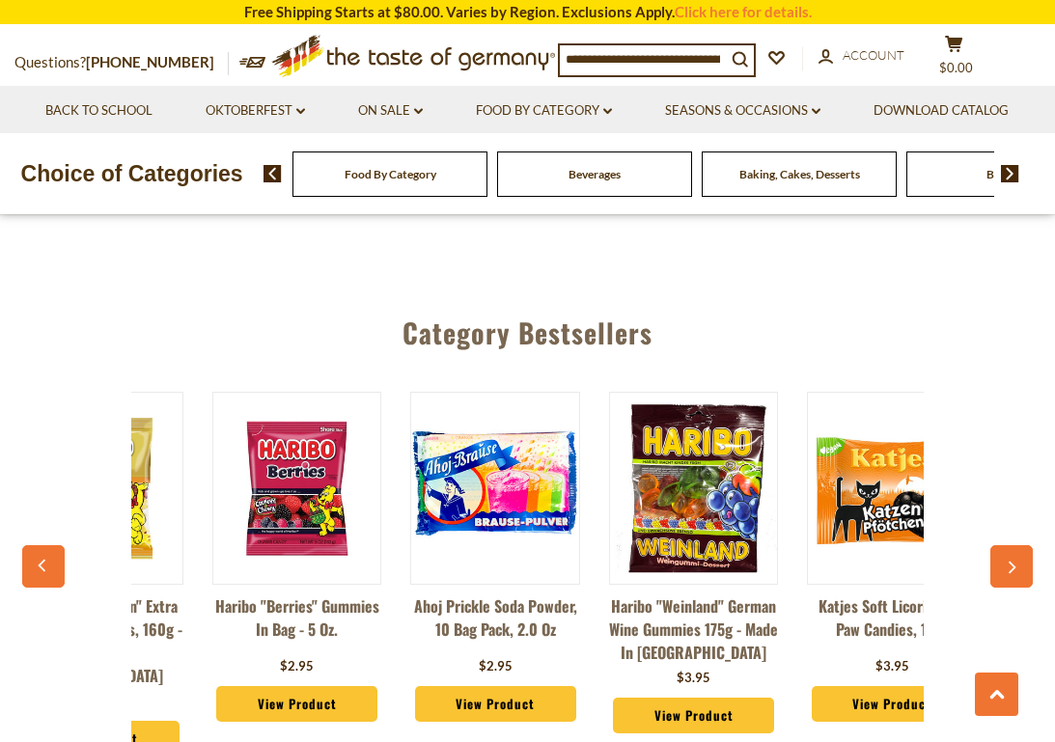
click at [548, 96] on li "Food By Category dropdown_arrow All Food By Category Taste of Germany Collectio…" at bounding box center [544, 109] width 186 height 47
click at [556, 110] on link "Food By Category dropdown_arrow" at bounding box center [544, 110] width 136 height 21
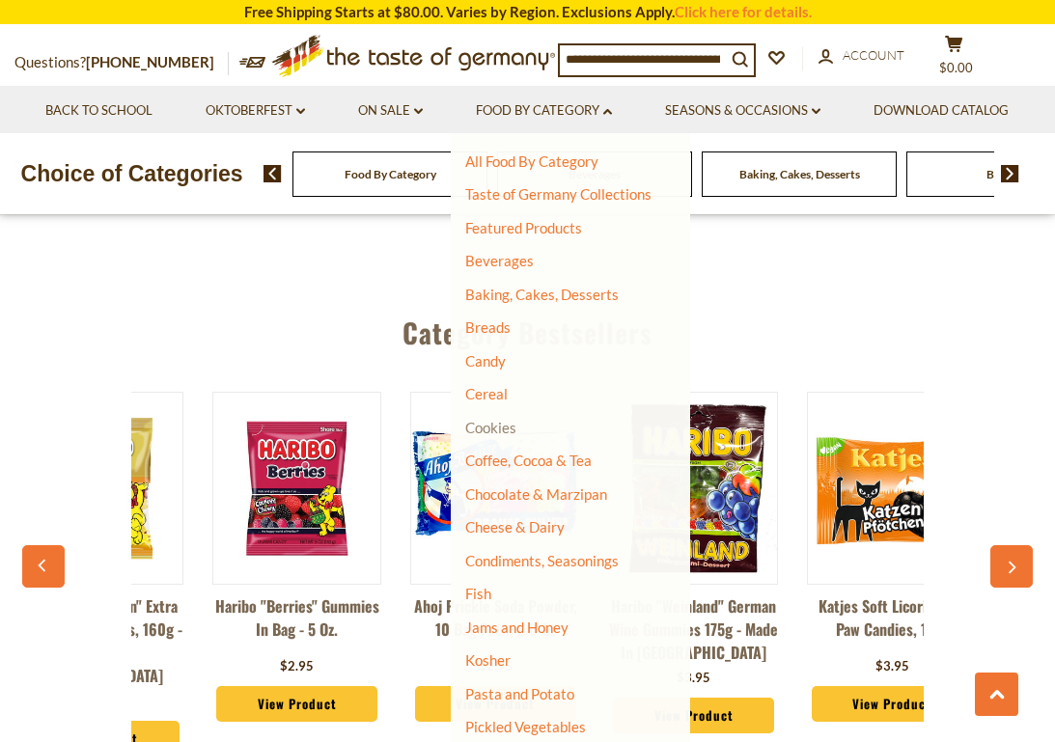
click at [494, 428] on link "Cookies" at bounding box center [490, 427] width 51 height 17
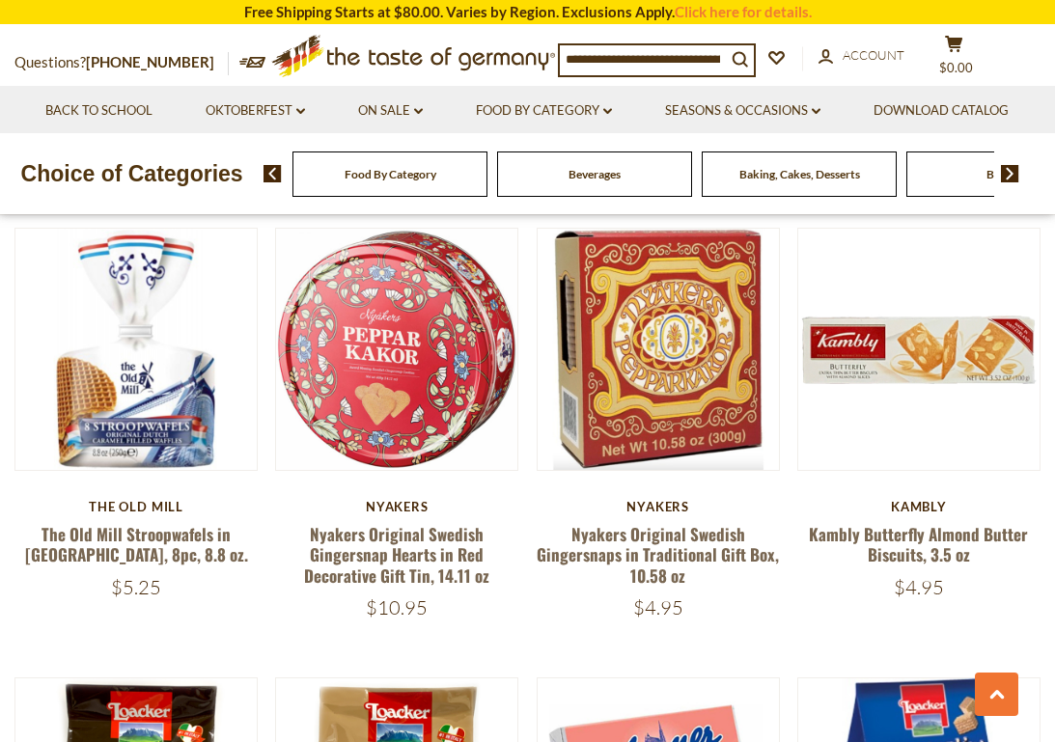
scroll to position [2156, 0]
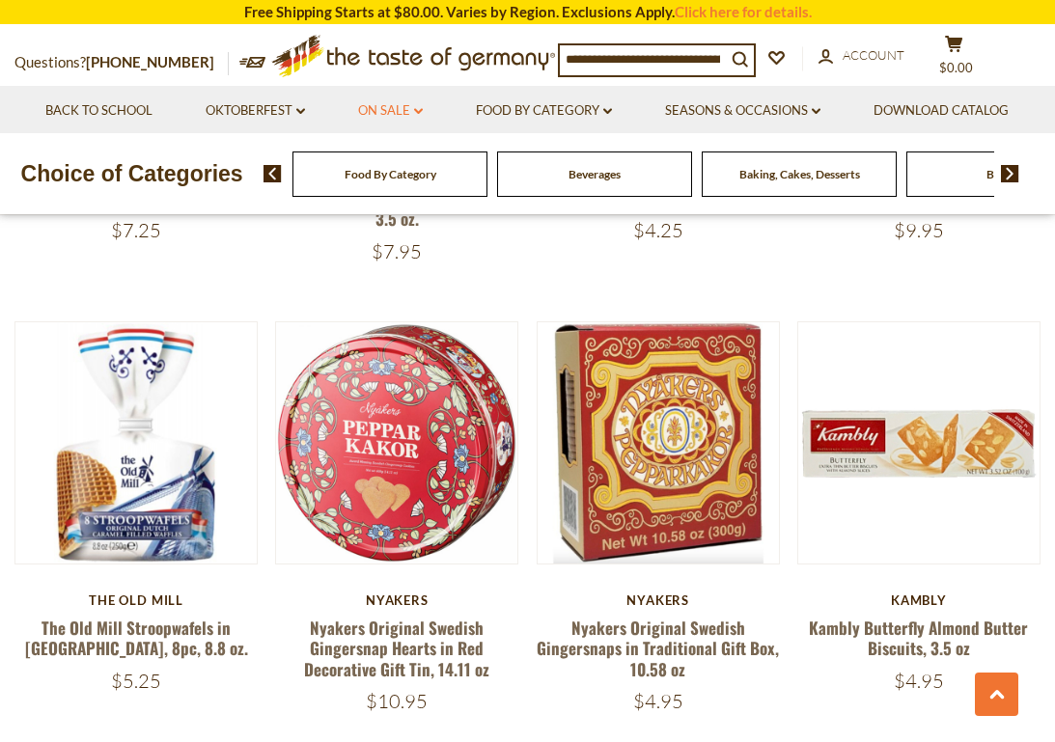
click at [404, 109] on link "On Sale dropdown_arrow" at bounding box center [390, 110] width 65 height 21
click at [377, 158] on link "All On Sale" at bounding box center [381, 161] width 69 height 17
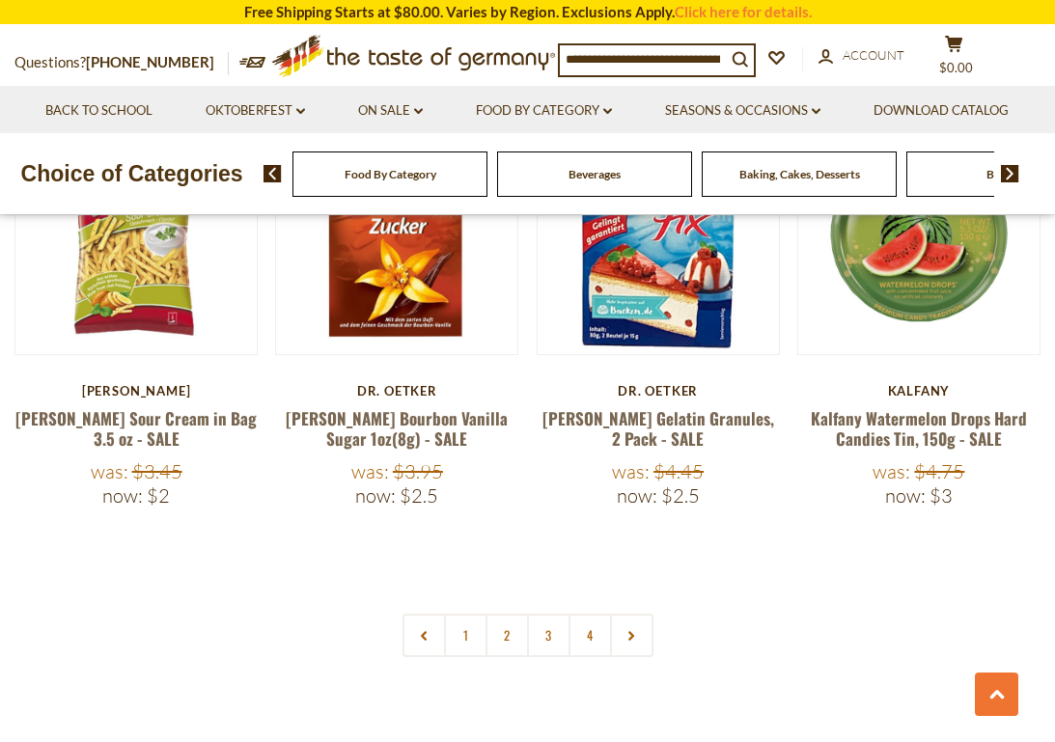
scroll to position [4341, 0]
